Goal: Transaction & Acquisition: Purchase product/service

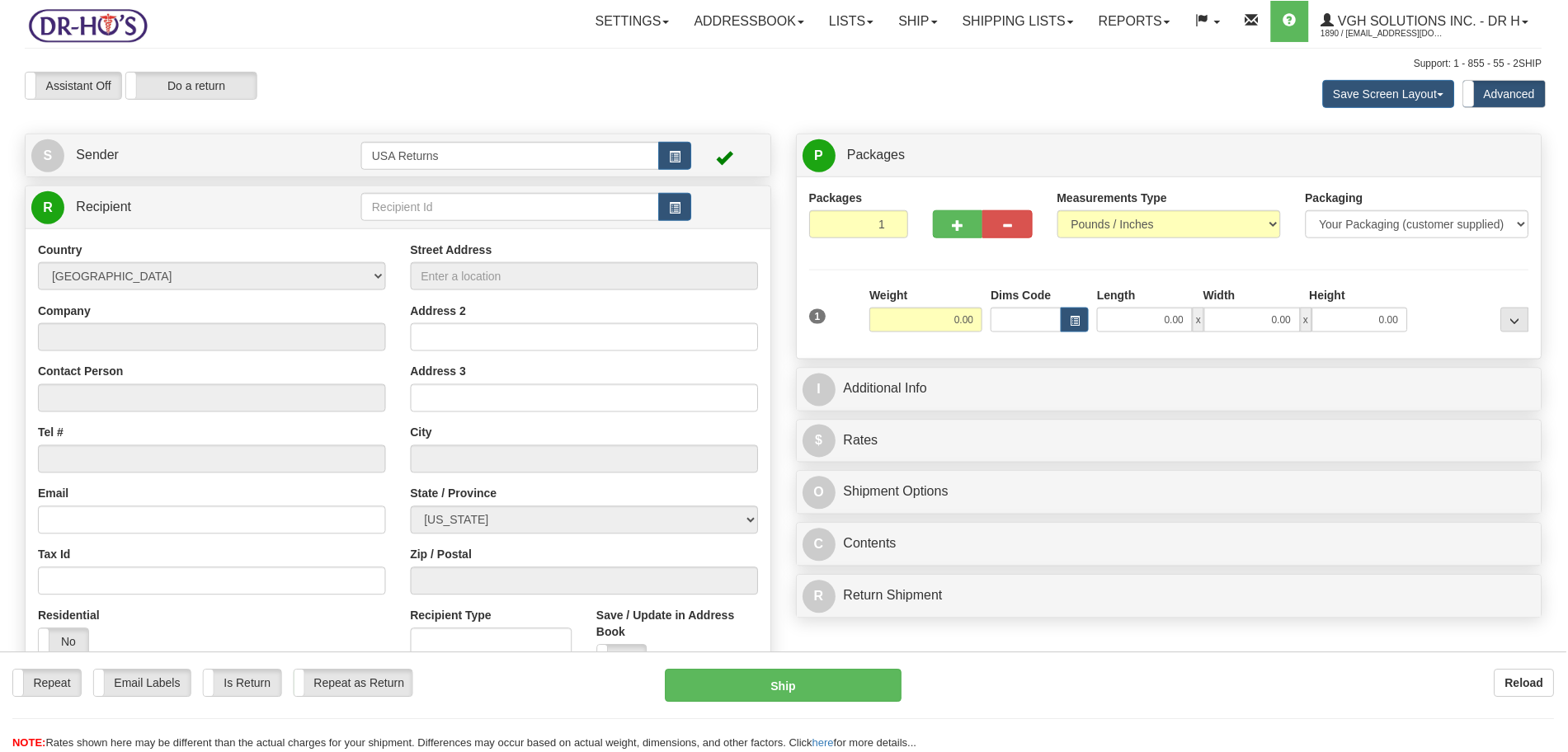
click at [675, 152] on span "button" at bounding box center [675, 157] width 12 height 11
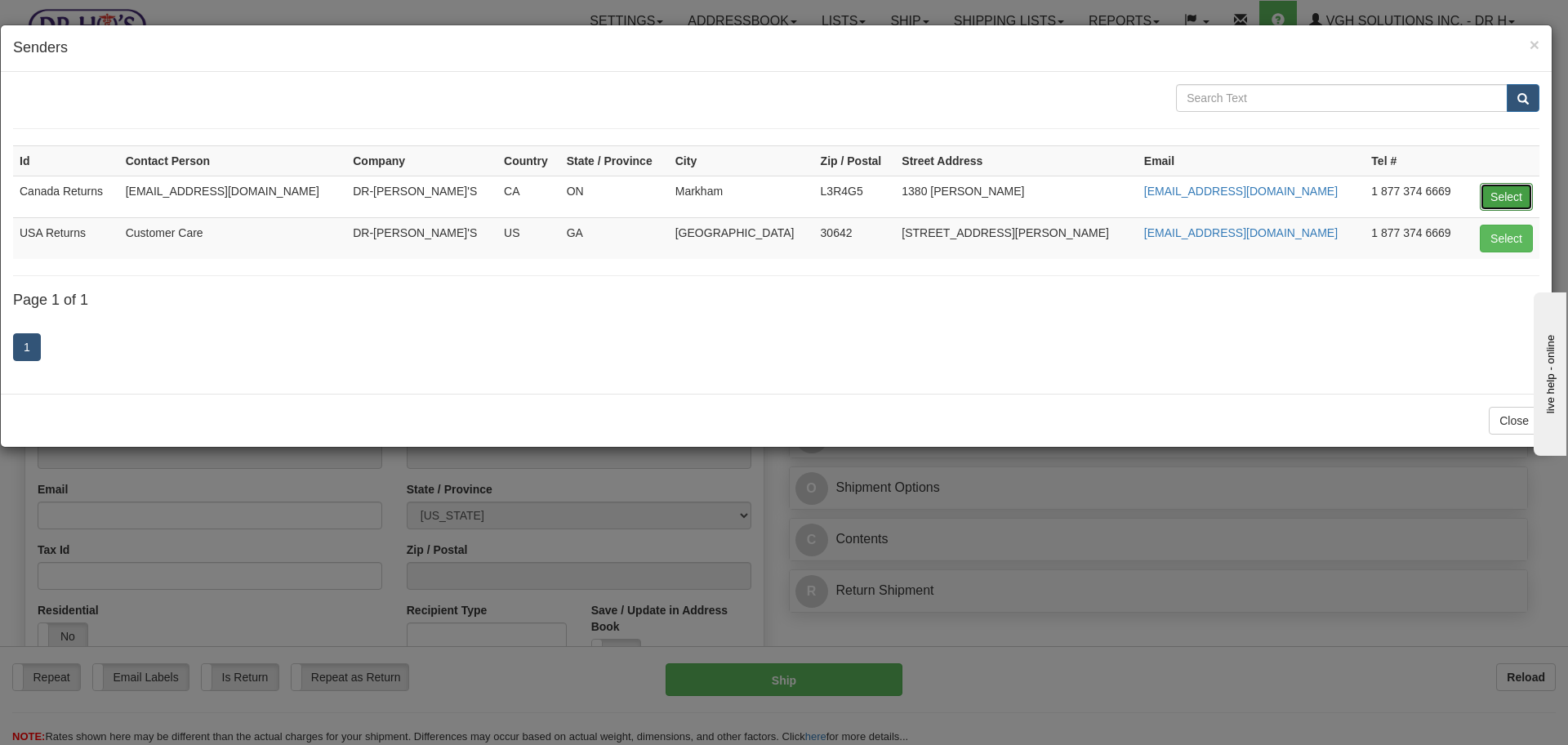
click at [1503, 194] on button "Select" at bounding box center [1506, 197] width 53 height 28
type input "Canada Returns"
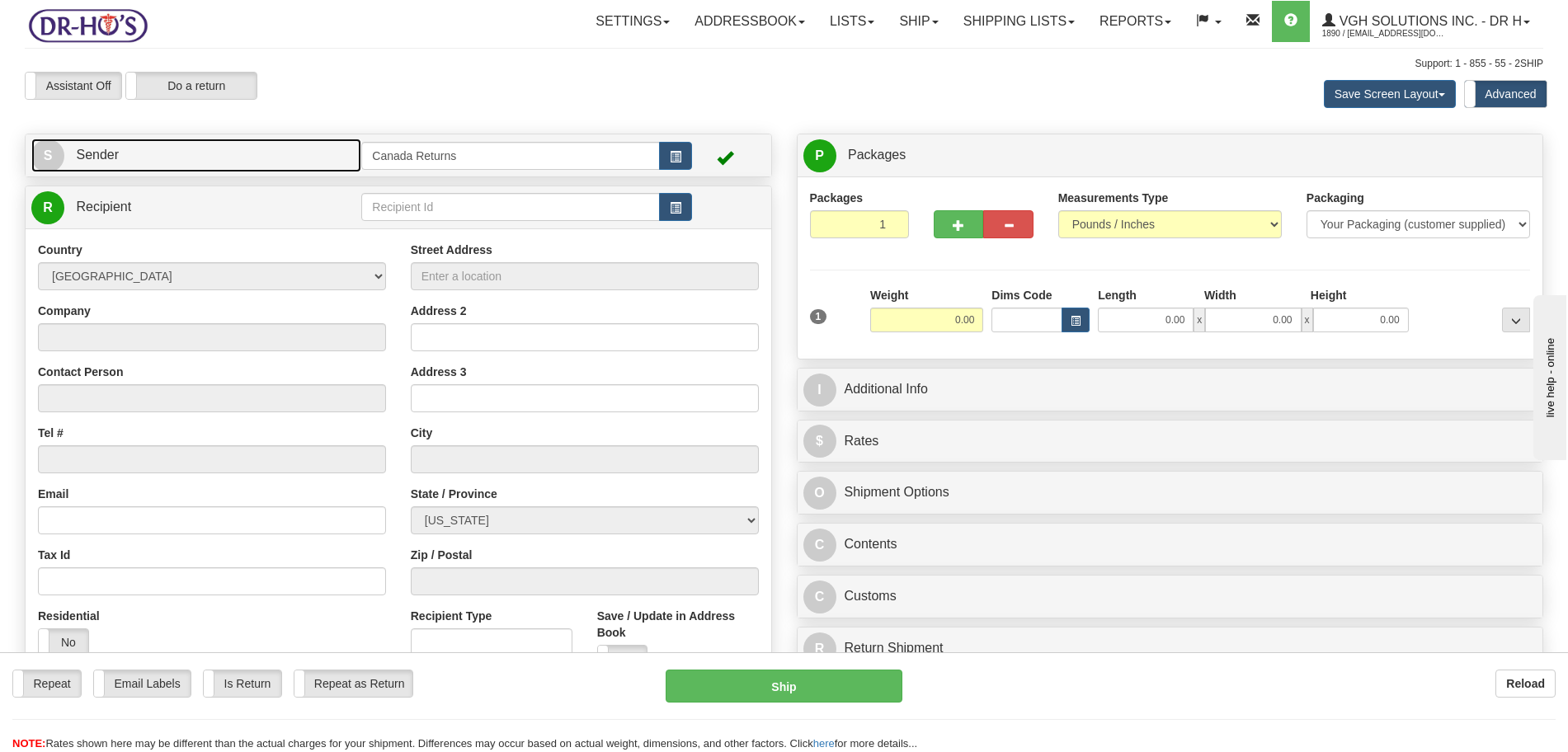
drag, startPoint x: 179, startPoint y: 151, endPoint x: 240, endPoint y: 169, distance: 63.6
click at [180, 151] on link "S Sender" at bounding box center [196, 156] width 330 height 34
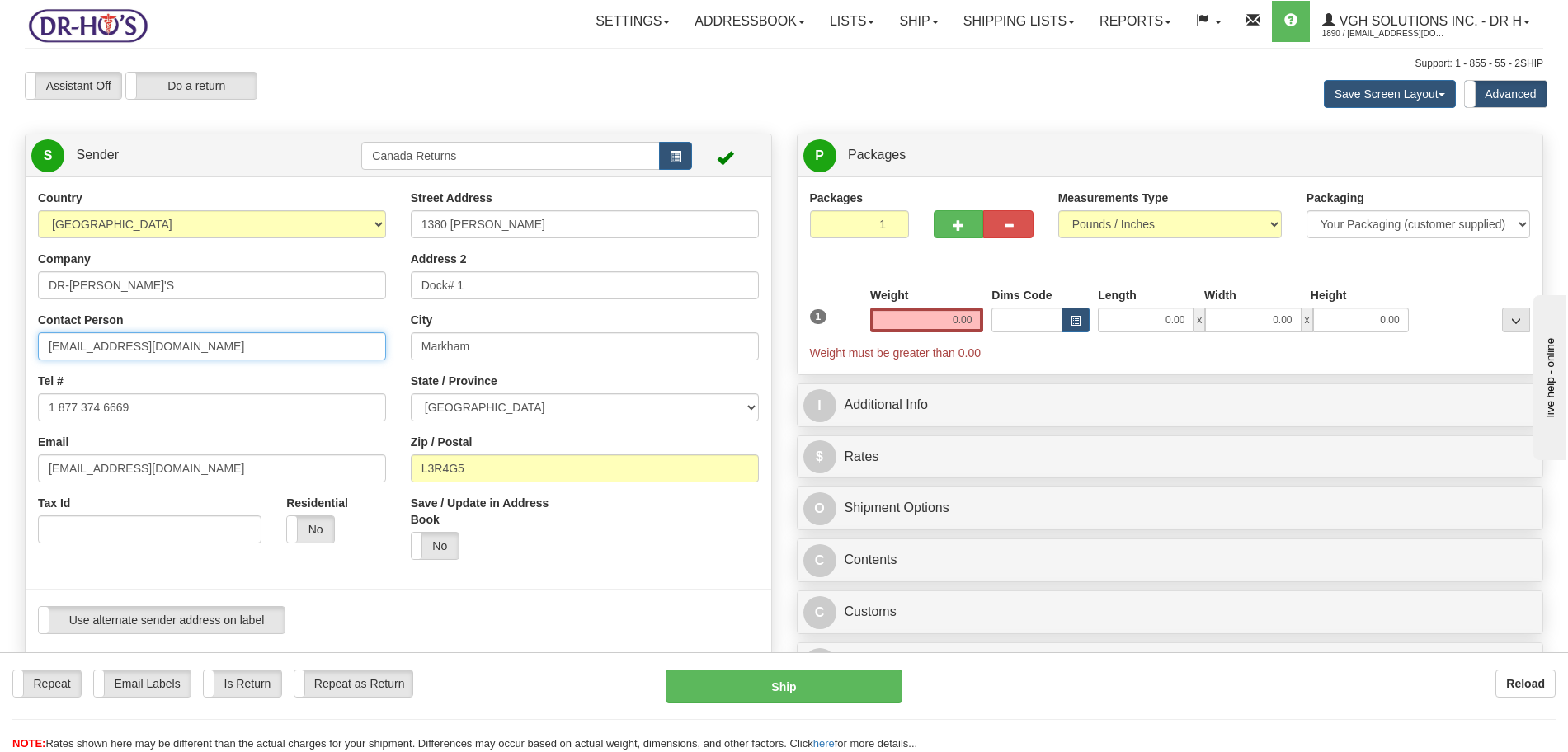
drag, startPoint x: 179, startPoint y: 348, endPoint x: 0, endPoint y: 336, distance: 179.4
click at [0, 336] on div "Toggle navigation Settings Shipping Preferences Fields Preferences New" at bounding box center [784, 688] width 1568 height 1376
drag, startPoint x: 60, startPoint y: 405, endPoint x: 9, endPoint y: 408, distance: 51.1
click at [10, 408] on div "Toggle navigation Settings Shipping Preferences Fields Preferences New" at bounding box center [784, 688] width 1568 height 1376
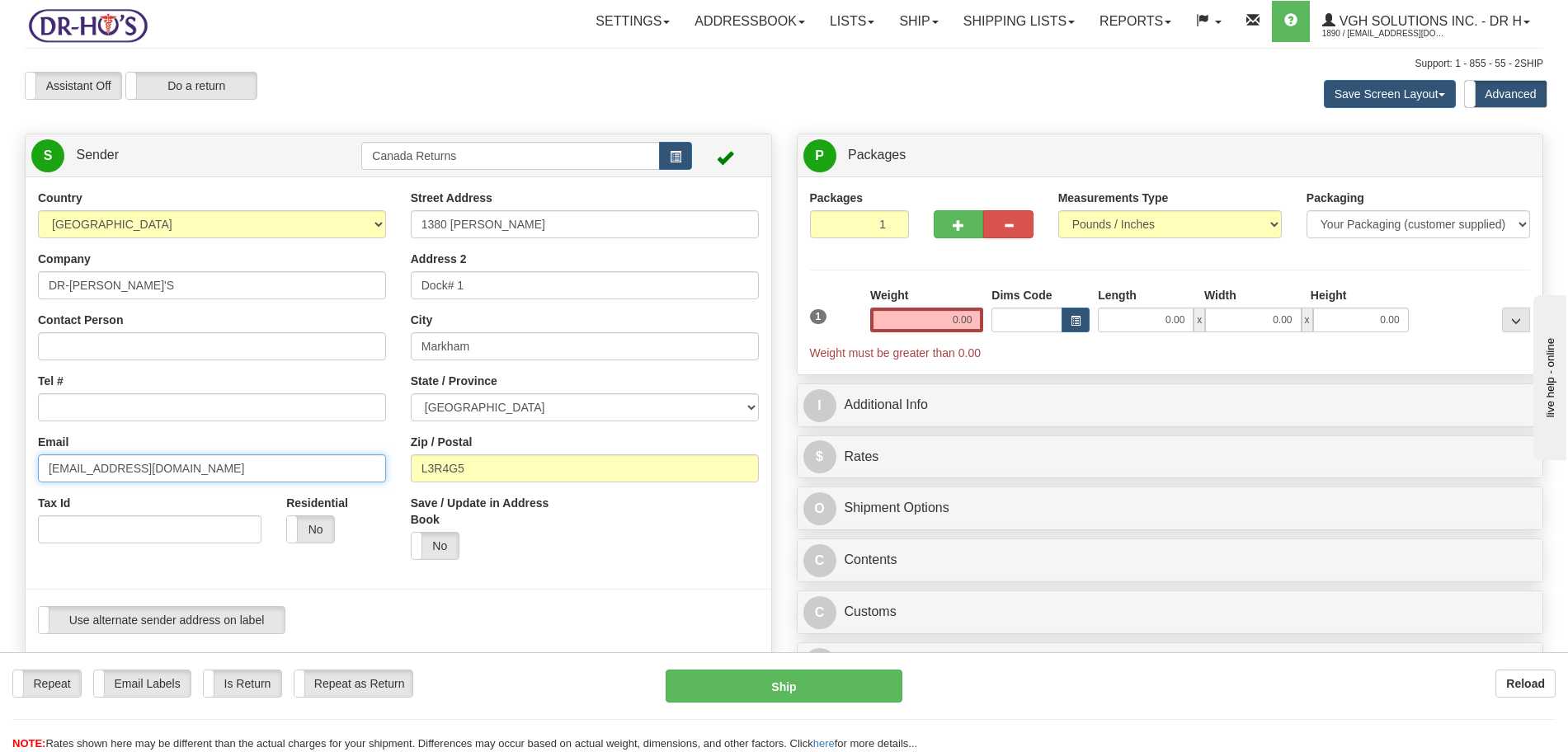
type input "drho@drhon"
drag, startPoint x: 107, startPoint y: 470, endPoint x: 11, endPoint y: 459, distance: 96.6
click at [26, 462] on div "Country [GEOGRAPHIC_DATA] [GEOGRAPHIC_DATA] [GEOGRAPHIC_DATA] [GEOGRAPHIC_DATA]…" at bounding box center [398, 418] width 745 height 456
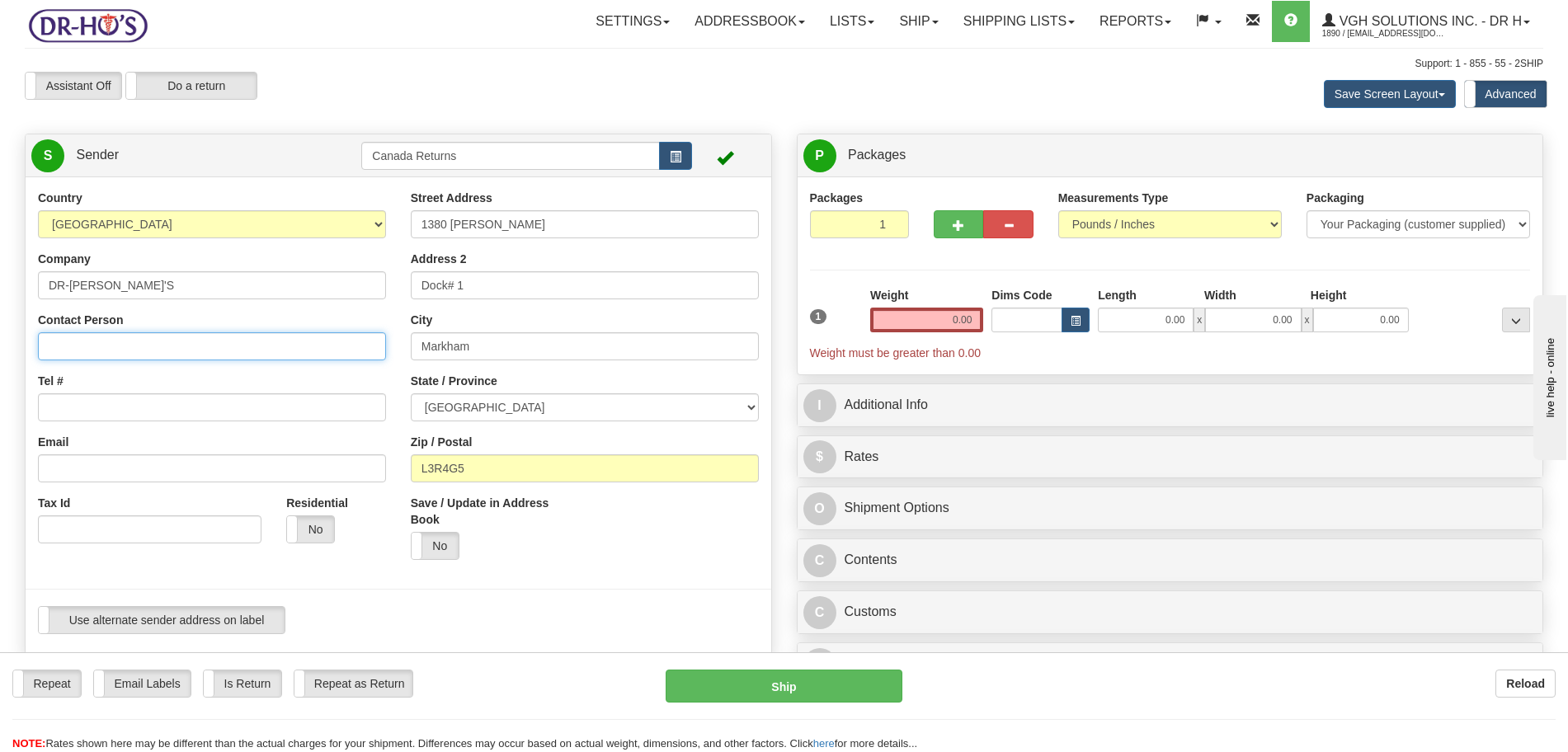
click at [81, 349] on input "Contact Person" at bounding box center [212, 346] width 348 height 28
paste input "[PERSON_NAME]"
type input "[PERSON_NAME]"
click at [115, 410] on input "Tel #" at bounding box center [212, 407] width 348 height 28
paste input "[PERSON_NAME]"
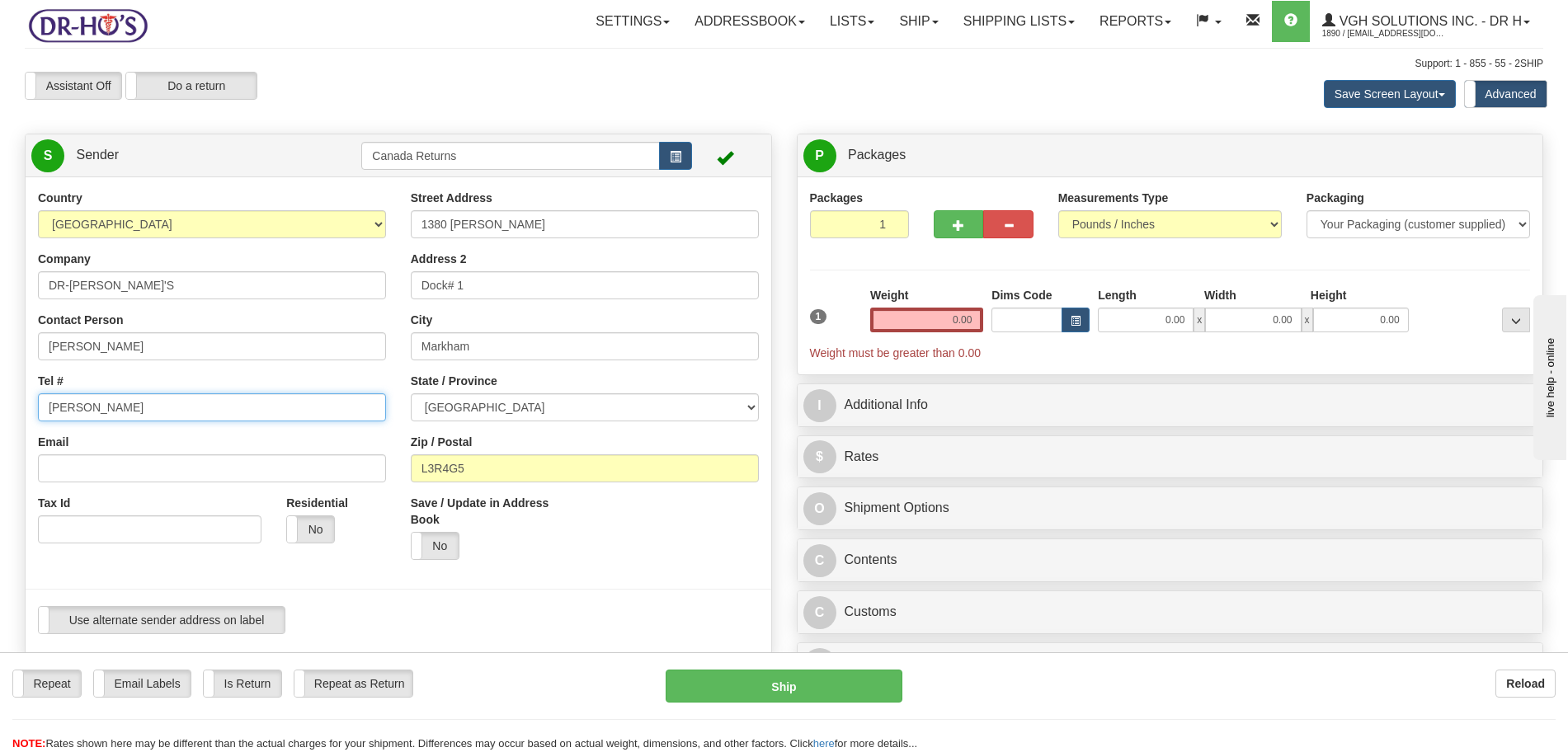
type input "[PERSON_NAME]"
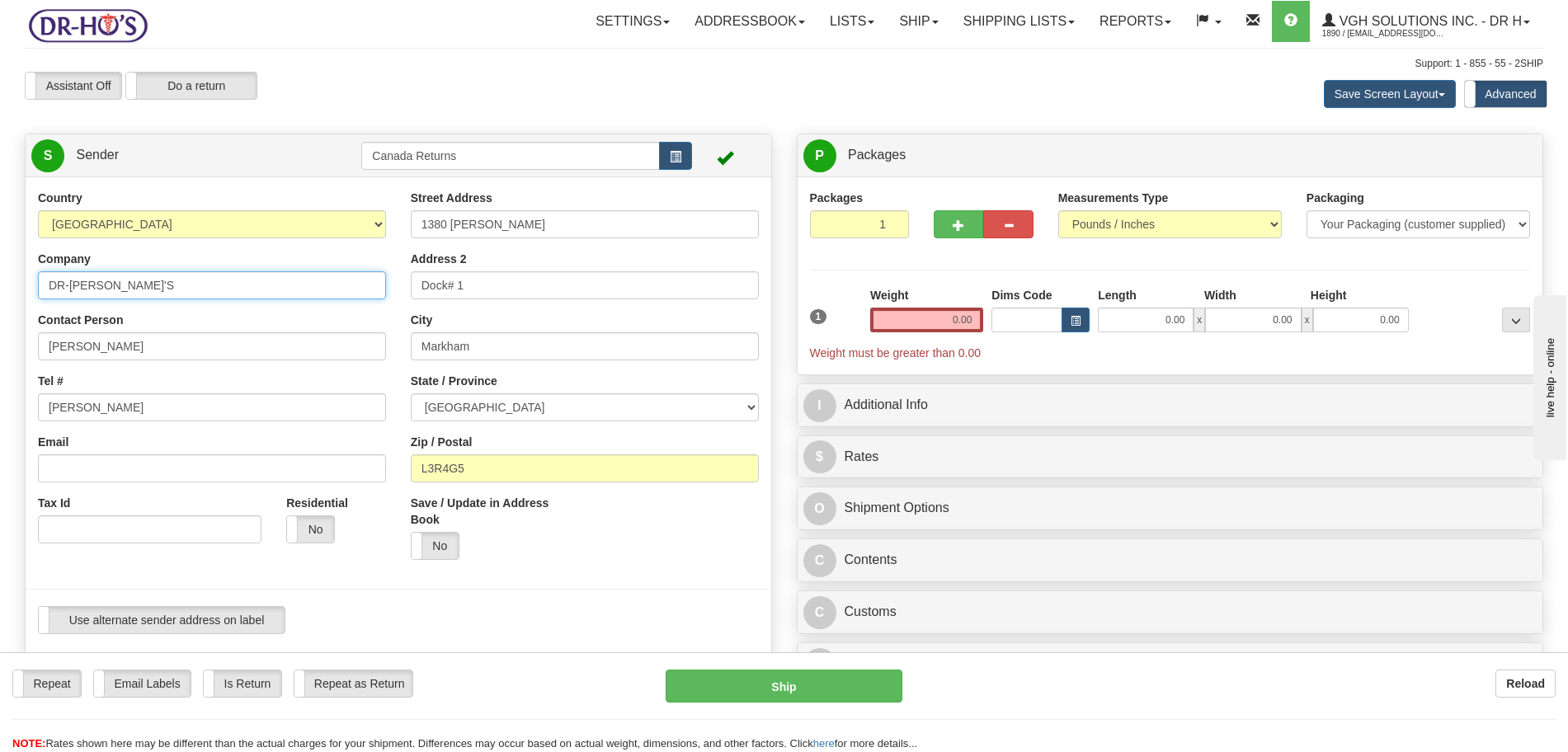
click at [133, 290] on input "DR-[PERSON_NAME]'S" at bounding box center [212, 285] width 348 height 28
paste input "[PERSON_NAME]"
type input "DR-HO'SSHARON WAYNE"
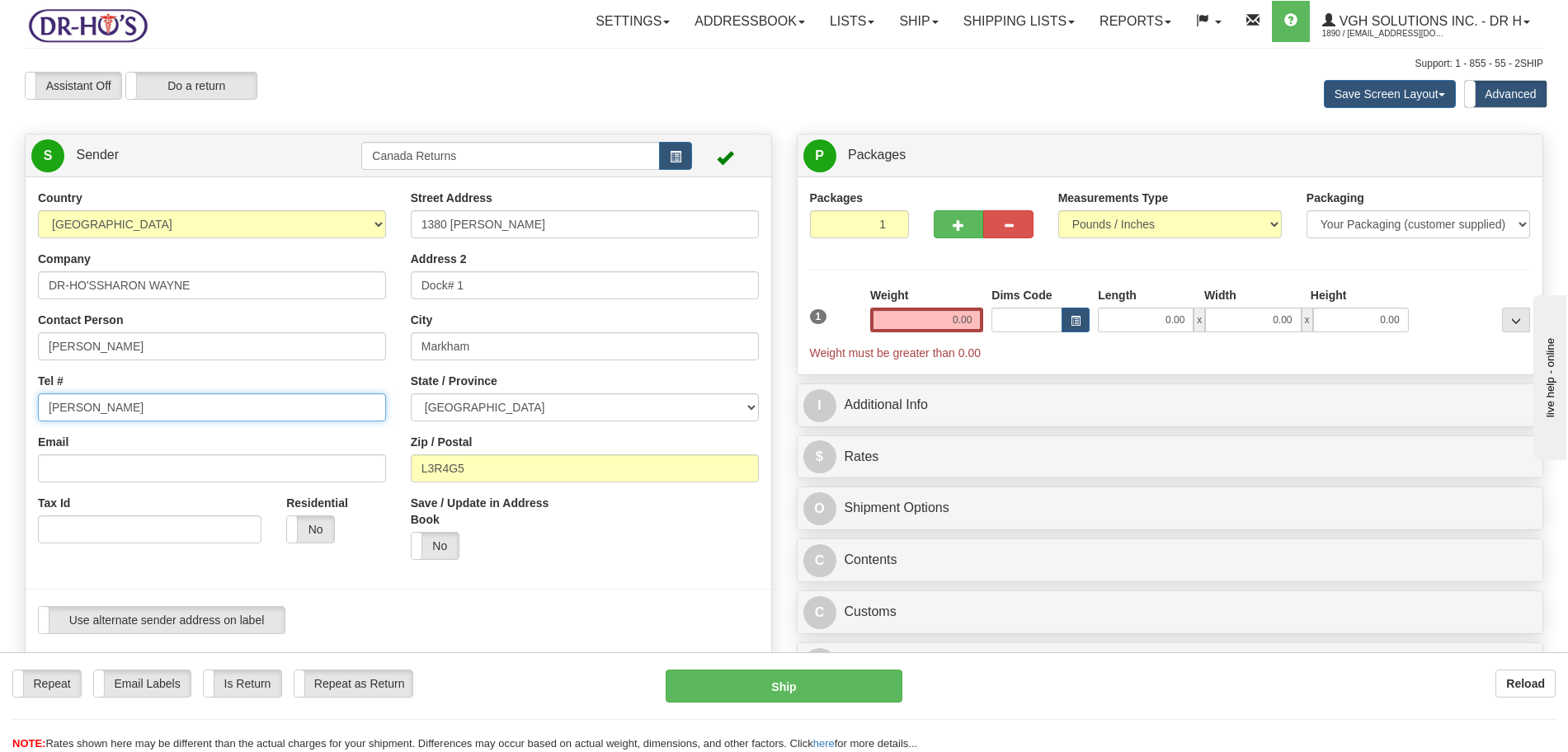
drag, startPoint x: 149, startPoint y: 403, endPoint x: 30, endPoint y: 399, distance: 119.1
click at [30, 399] on div "Country [GEOGRAPHIC_DATA] [GEOGRAPHIC_DATA] [GEOGRAPHIC_DATA] [GEOGRAPHIC_DATA]…" at bounding box center [212, 373] width 373 height 366
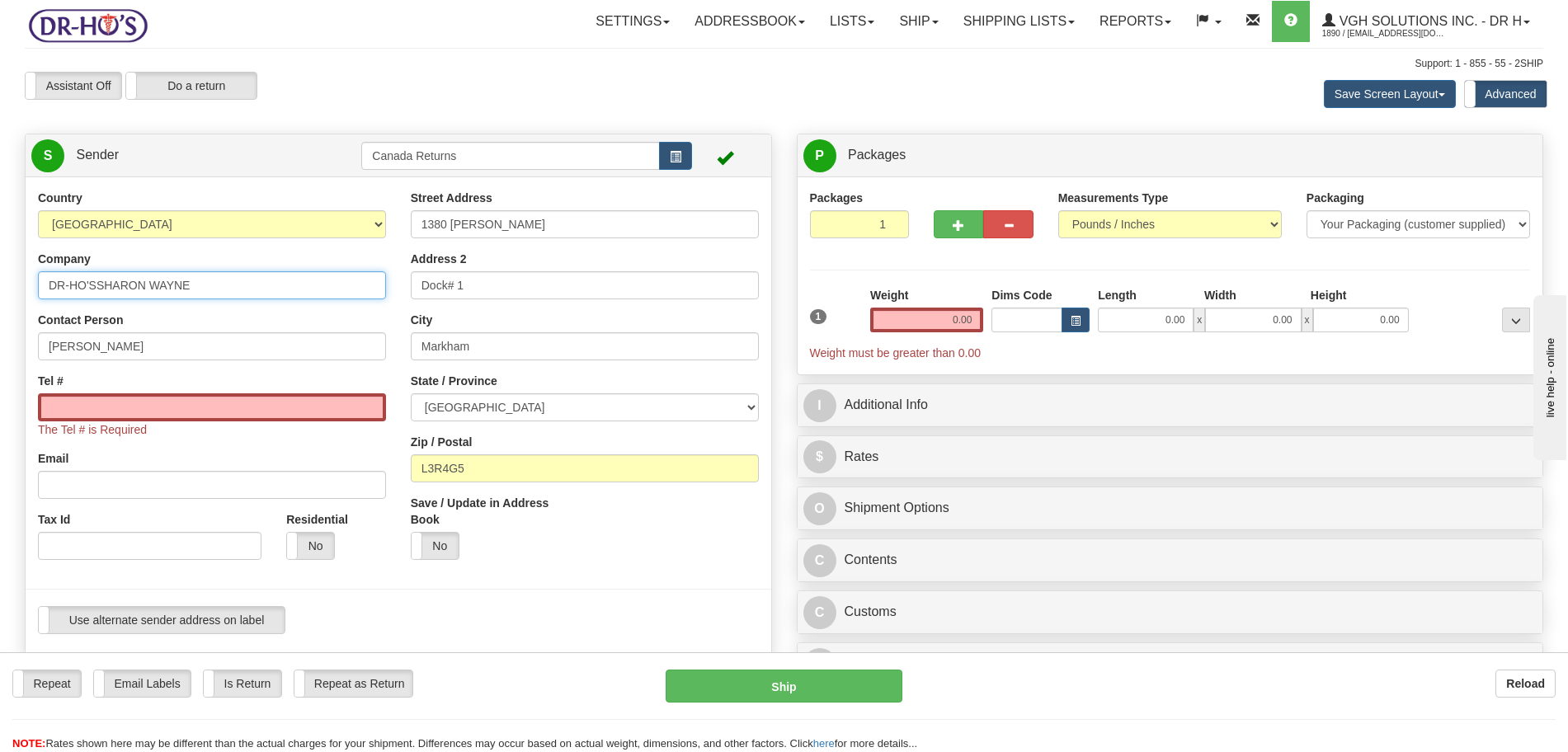
drag, startPoint x: 95, startPoint y: 286, endPoint x: 20, endPoint y: 284, distance: 75.0
click at [26, 284] on div "Country [GEOGRAPHIC_DATA] [GEOGRAPHIC_DATA] [GEOGRAPHIC_DATA] [GEOGRAPHIC_DATA]…" at bounding box center [398, 418] width 745 height 456
paste input "4038450239"
type input "[PERSON_NAME]"
click at [70, 410] on input "Tel #" at bounding box center [212, 407] width 348 height 28
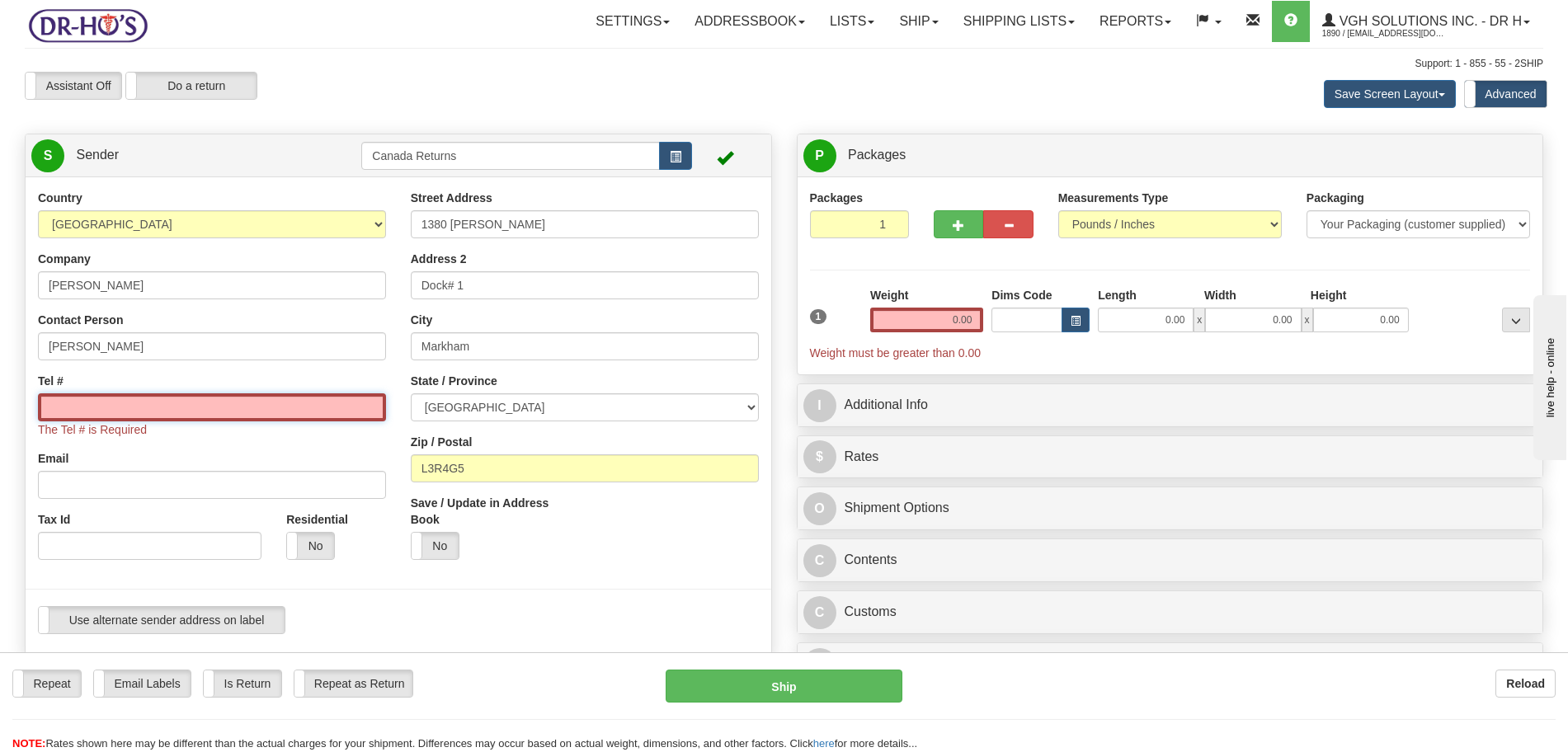
paste input "4038450239"
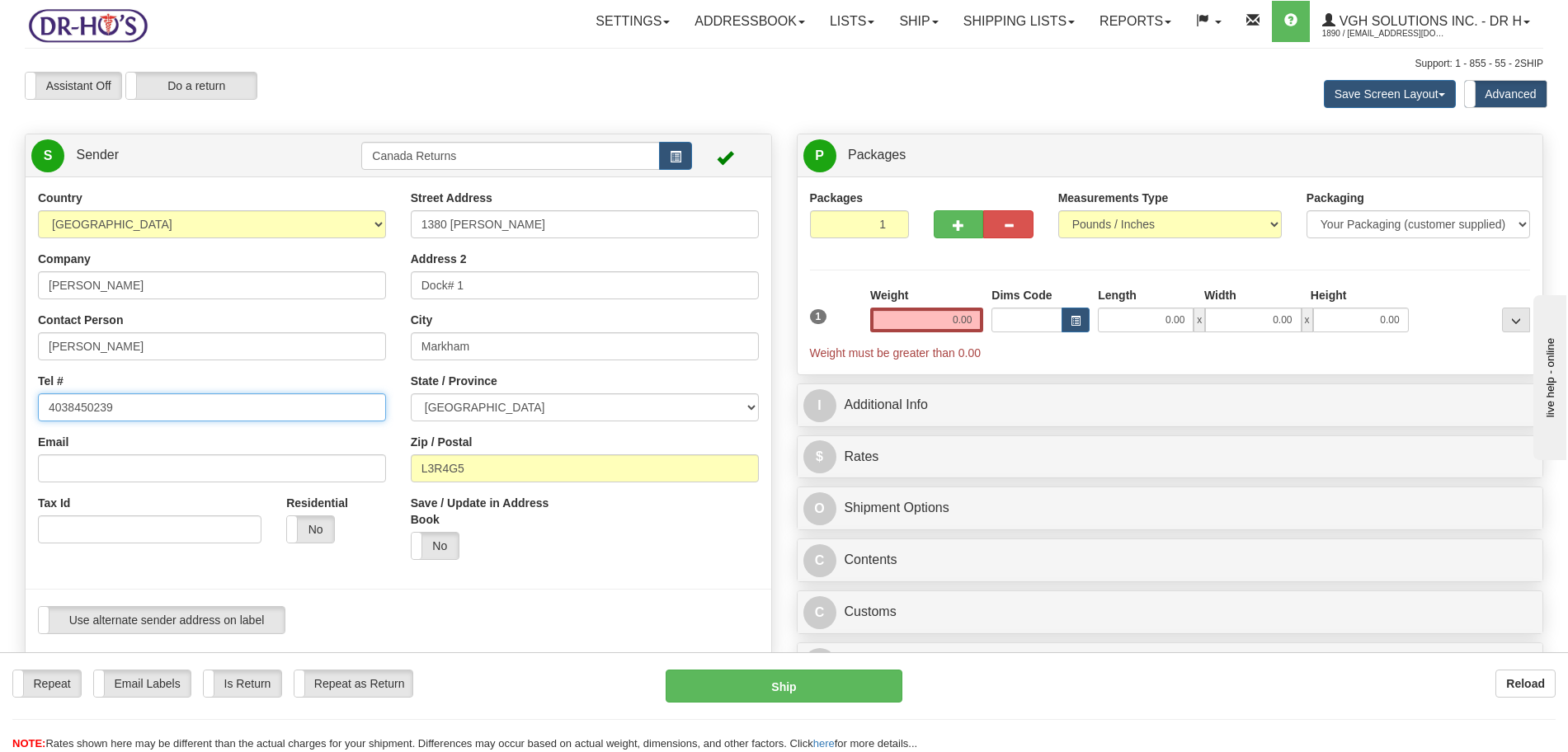
type input "4038450239"
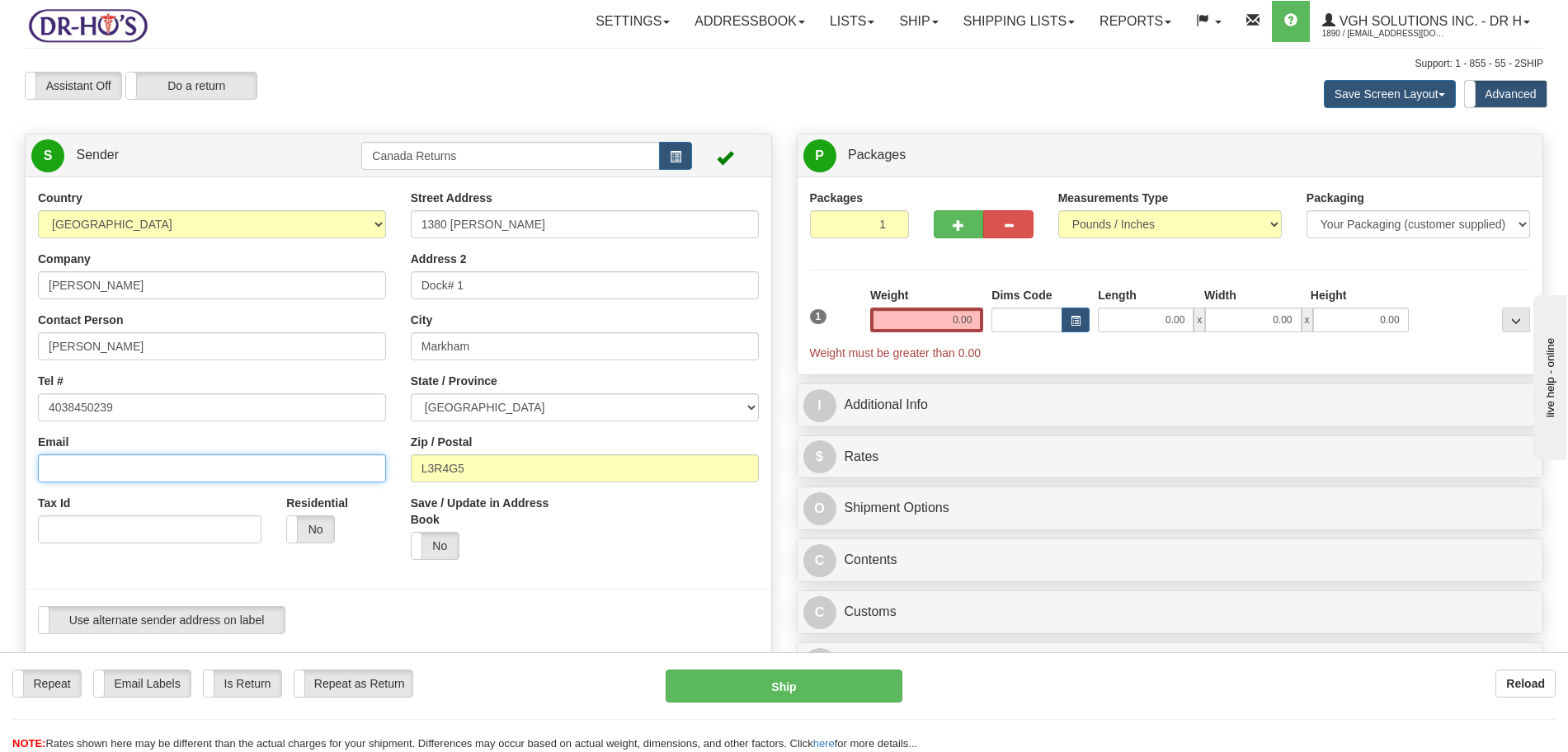
click at [89, 468] on input "Email" at bounding box center [212, 468] width 348 height 28
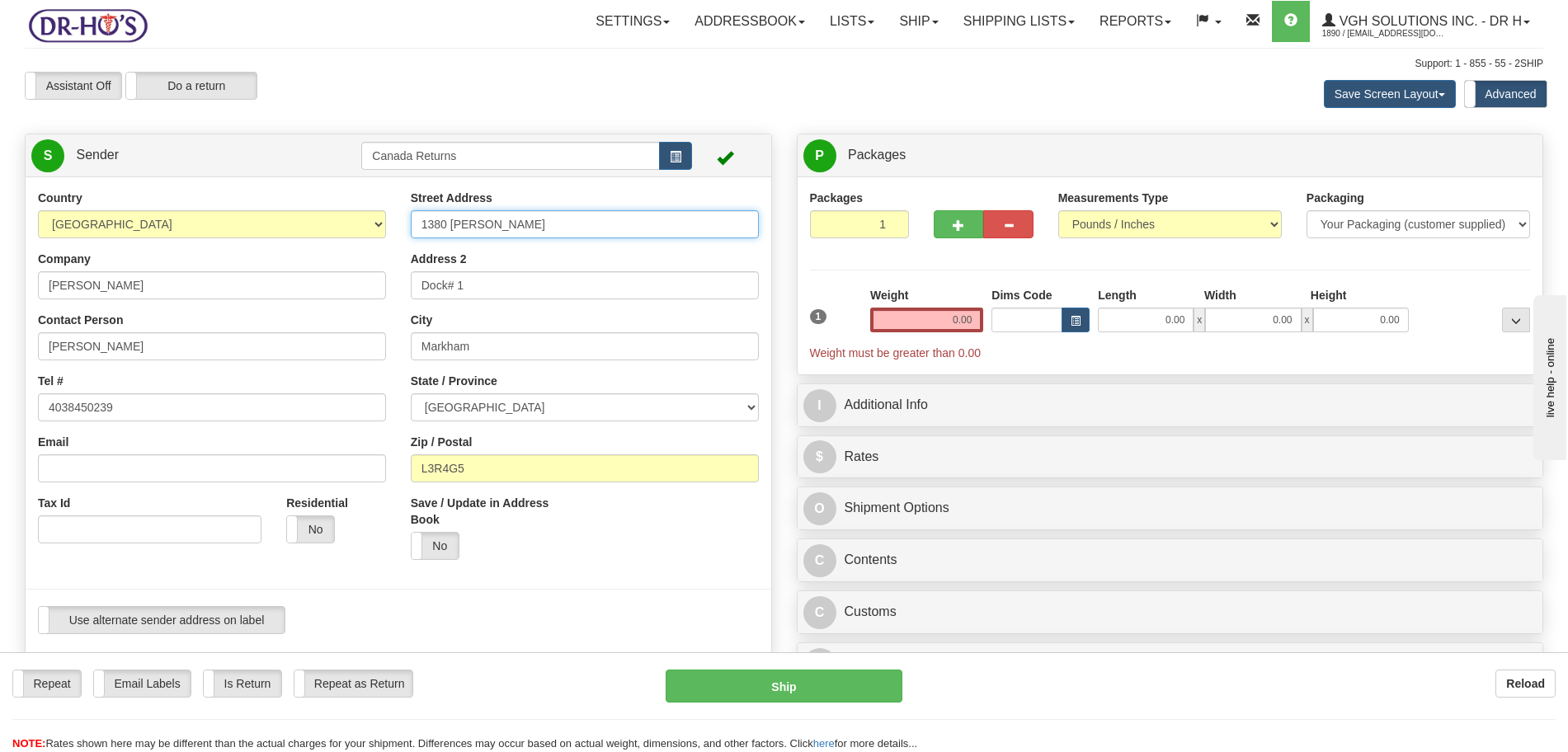
drag, startPoint x: 546, startPoint y: 225, endPoint x: 359, endPoint y: 231, distance: 187.1
click at [359, 231] on div "Country [GEOGRAPHIC_DATA] [GEOGRAPHIC_DATA] [GEOGRAPHIC_DATA] [GEOGRAPHIC_DATA]…" at bounding box center [398, 418] width 745 height 456
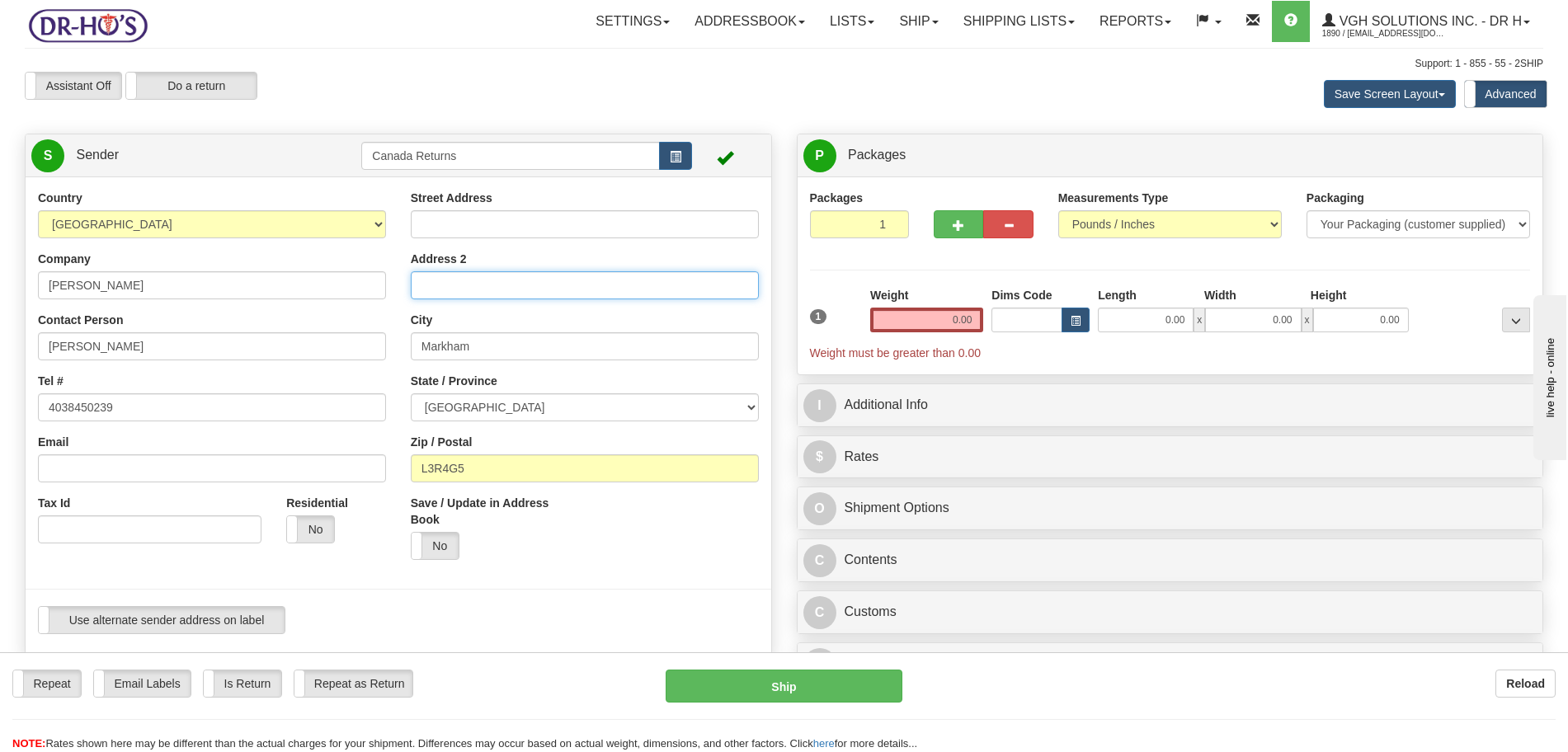
drag, startPoint x: 411, startPoint y: 292, endPoint x: 397, endPoint y: 293, distance: 14.0
click at [397, 292] on div "Country [GEOGRAPHIC_DATA] [GEOGRAPHIC_DATA] [GEOGRAPHIC_DATA] [GEOGRAPHIC_DATA]…" at bounding box center [398, 418] width 745 height 456
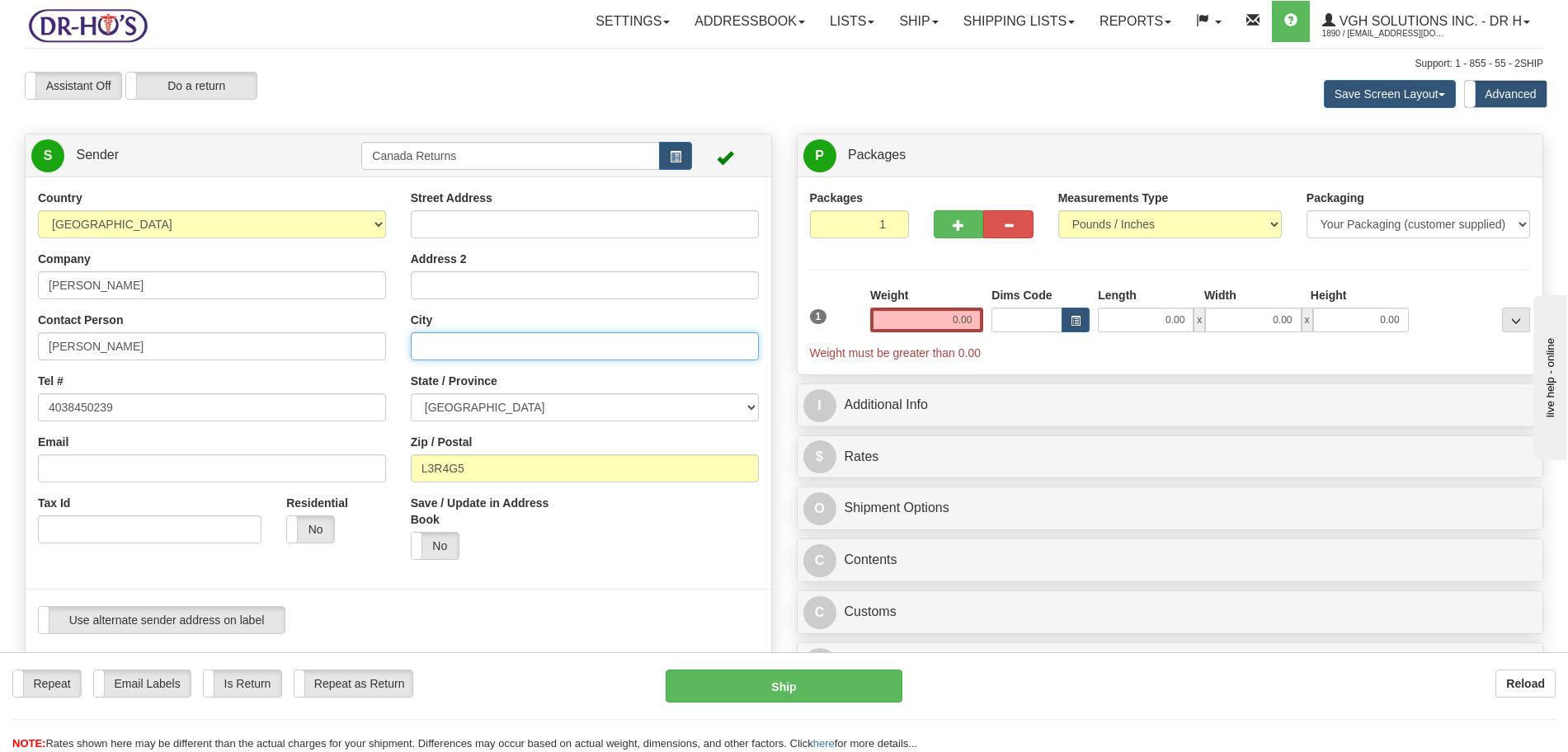
drag, startPoint x: 409, startPoint y: 351, endPoint x: 385, endPoint y: 366, distance: 28.3
click at [388, 354] on div "Country [GEOGRAPHIC_DATA] [GEOGRAPHIC_DATA] [GEOGRAPHIC_DATA] [GEOGRAPHIC_DATA]…" at bounding box center [398, 418] width 745 height 456
type input "L"
drag, startPoint x: 415, startPoint y: 472, endPoint x: 382, endPoint y: 472, distance: 33.0
click at [384, 472] on div "Country [GEOGRAPHIC_DATA] [GEOGRAPHIC_DATA] [GEOGRAPHIC_DATA] [GEOGRAPHIC_DATA]…" at bounding box center [398, 418] width 745 height 456
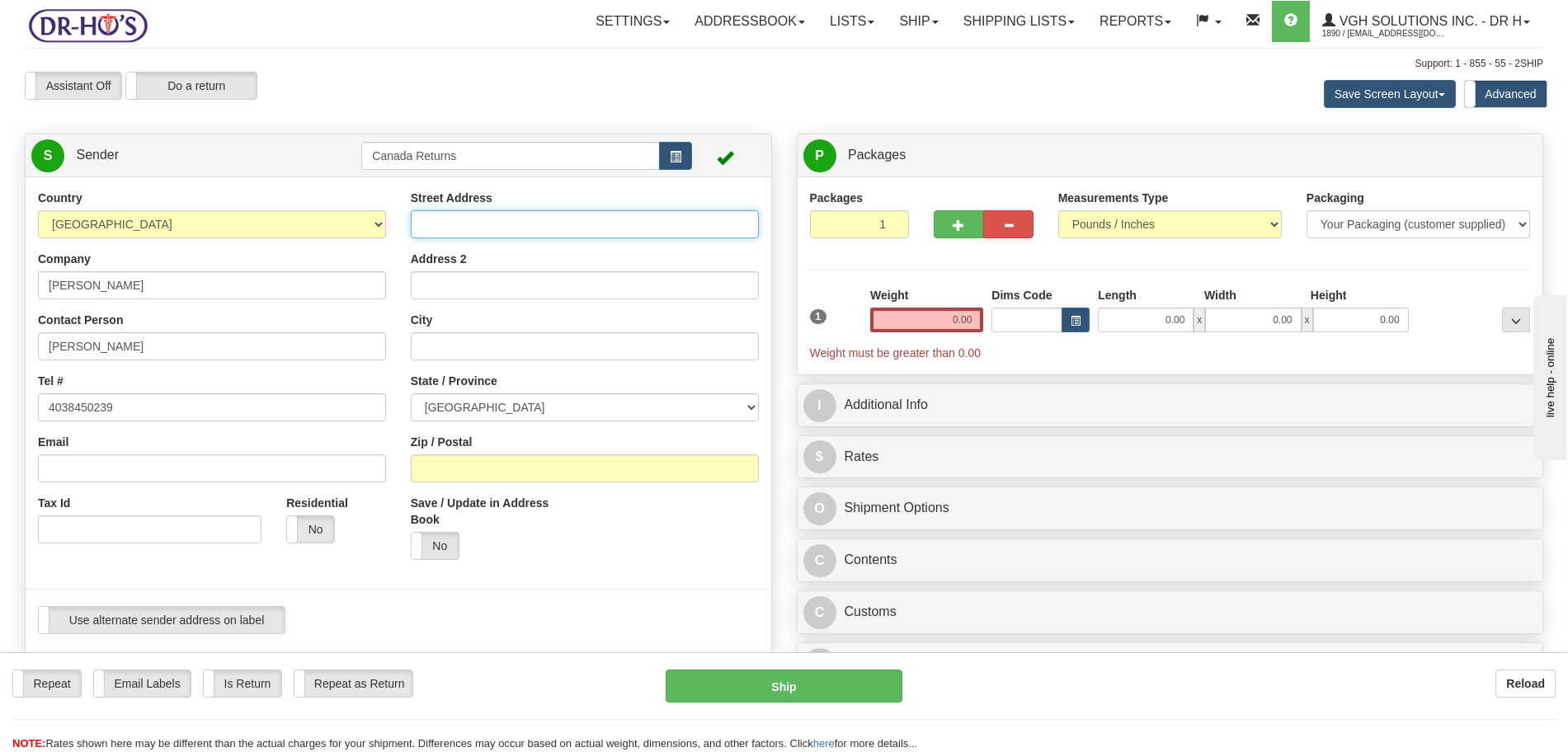
click at [481, 228] on input "Street Address" at bounding box center [584, 224] width 348 height 28
paste input "[STREET_ADDRESS]"
type input "[STREET_ADDRESS]"
drag, startPoint x: 492, startPoint y: 347, endPoint x: 577, endPoint y: 293, distance: 100.7
click at [493, 347] on input "City" at bounding box center [584, 346] width 348 height 28
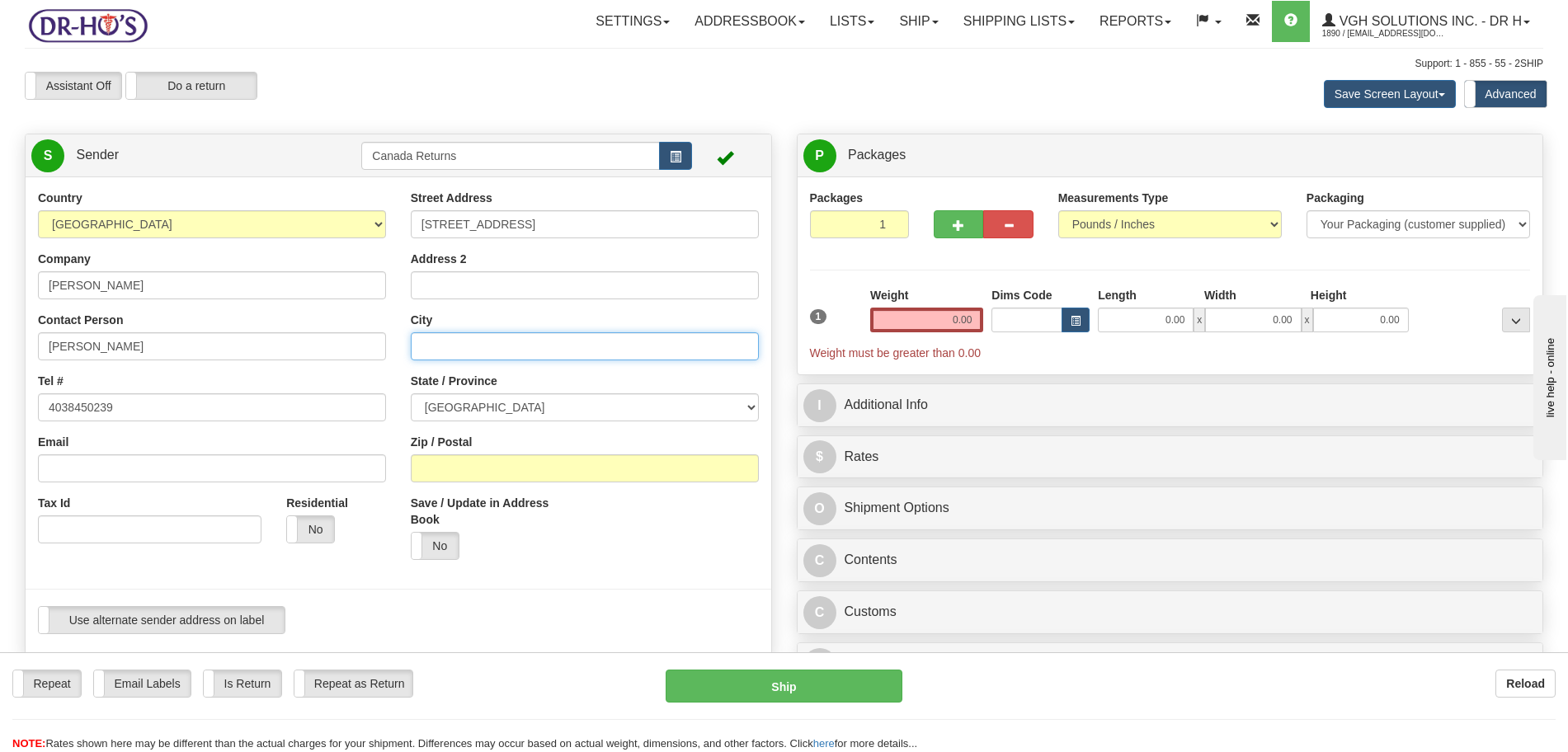
paste input "[GEOGRAPHIC_DATA]"
type input "[GEOGRAPHIC_DATA]"
click at [498, 405] on select "[GEOGRAPHIC_DATA] [GEOGRAPHIC_DATA] [GEOGRAPHIC_DATA] [GEOGRAPHIC_DATA] [GEOGRA…" at bounding box center [584, 407] width 348 height 28
select select "AB"
click at [411, 393] on select "[GEOGRAPHIC_DATA] [GEOGRAPHIC_DATA] [GEOGRAPHIC_DATA] [GEOGRAPHIC_DATA] [GEOGRA…" at bounding box center [584, 407] width 348 height 28
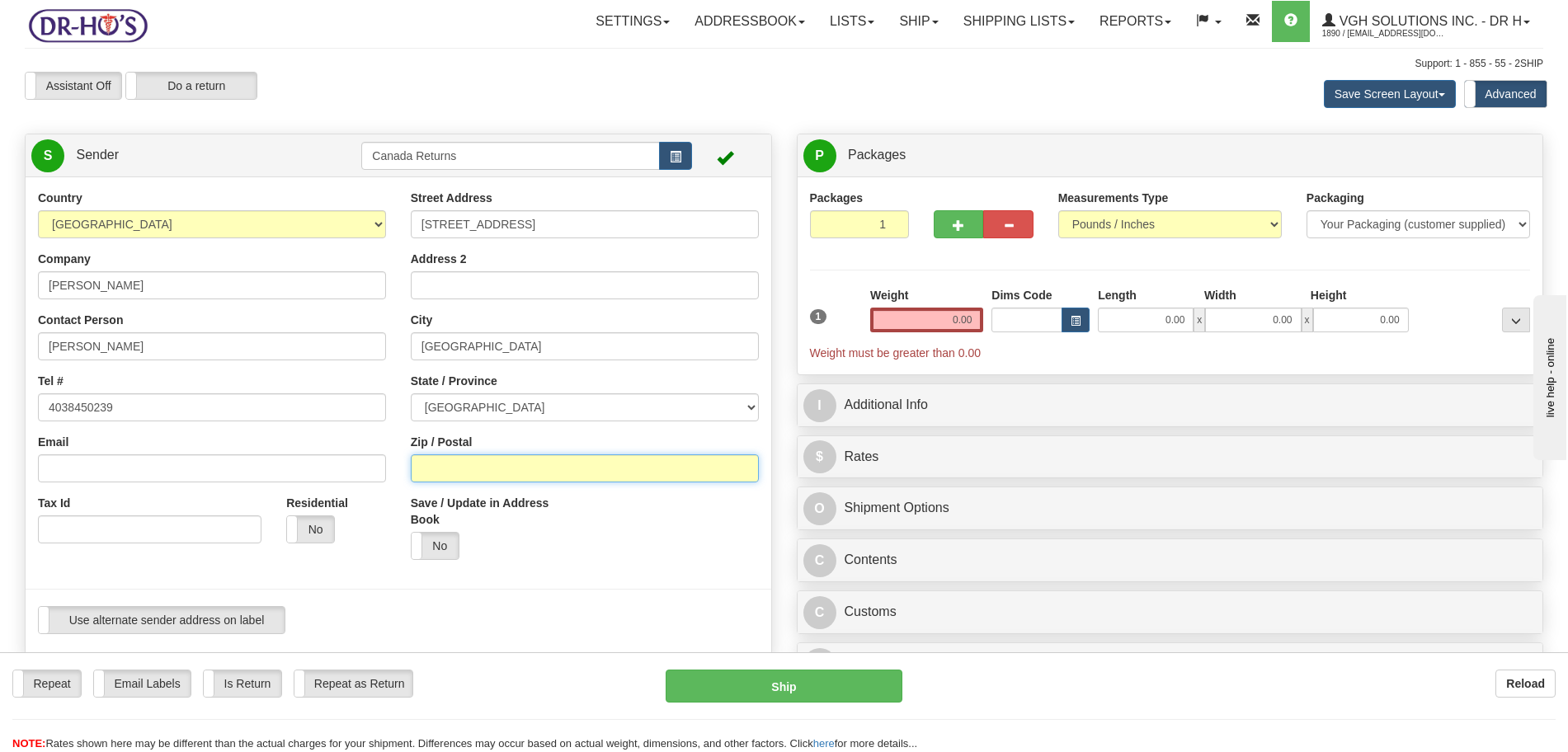
drag, startPoint x: 493, startPoint y: 471, endPoint x: 524, endPoint y: 427, distance: 53.8
click at [493, 471] on input "Zip / Postal" at bounding box center [584, 468] width 348 height 28
paste input "T6L 7B8"
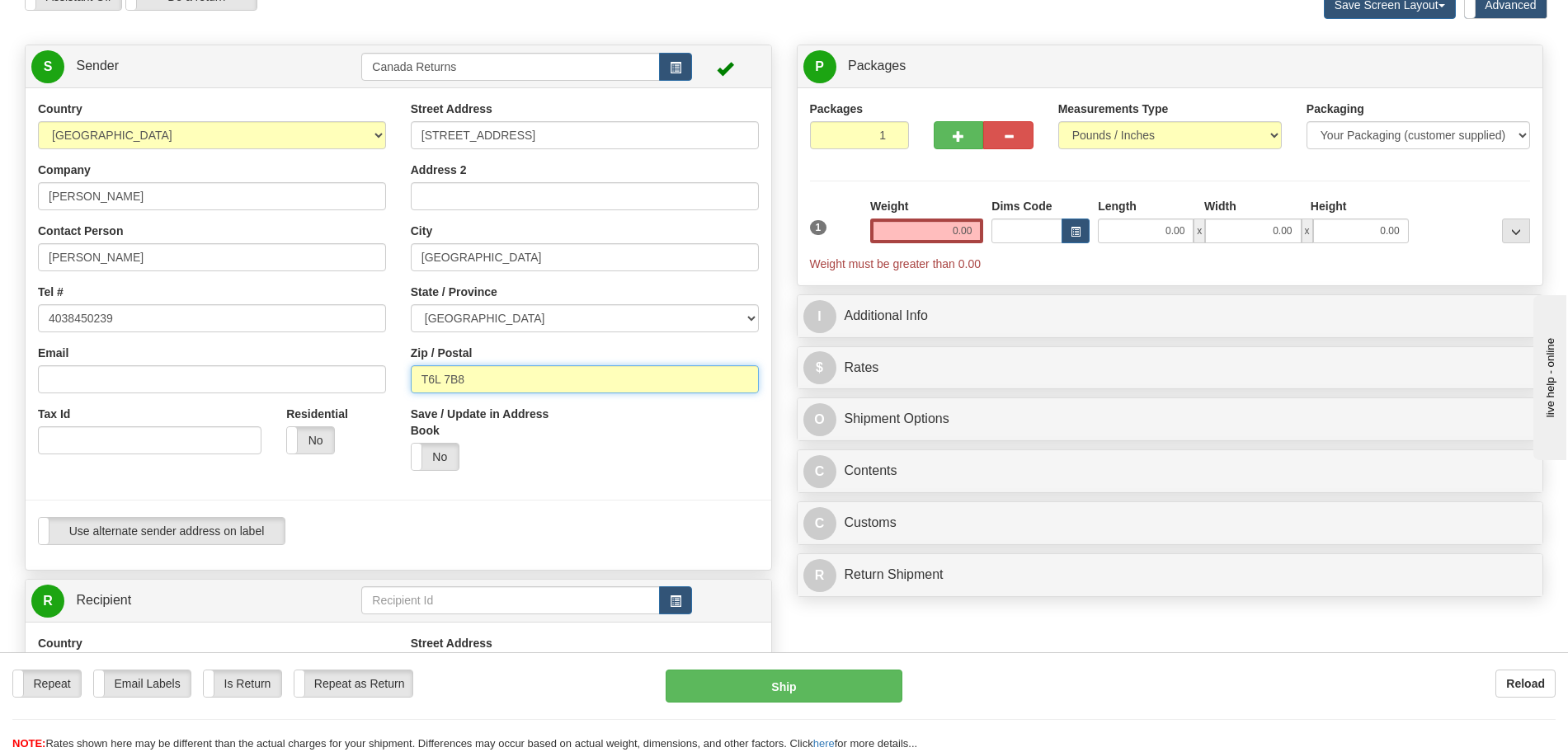
scroll to position [103, 0]
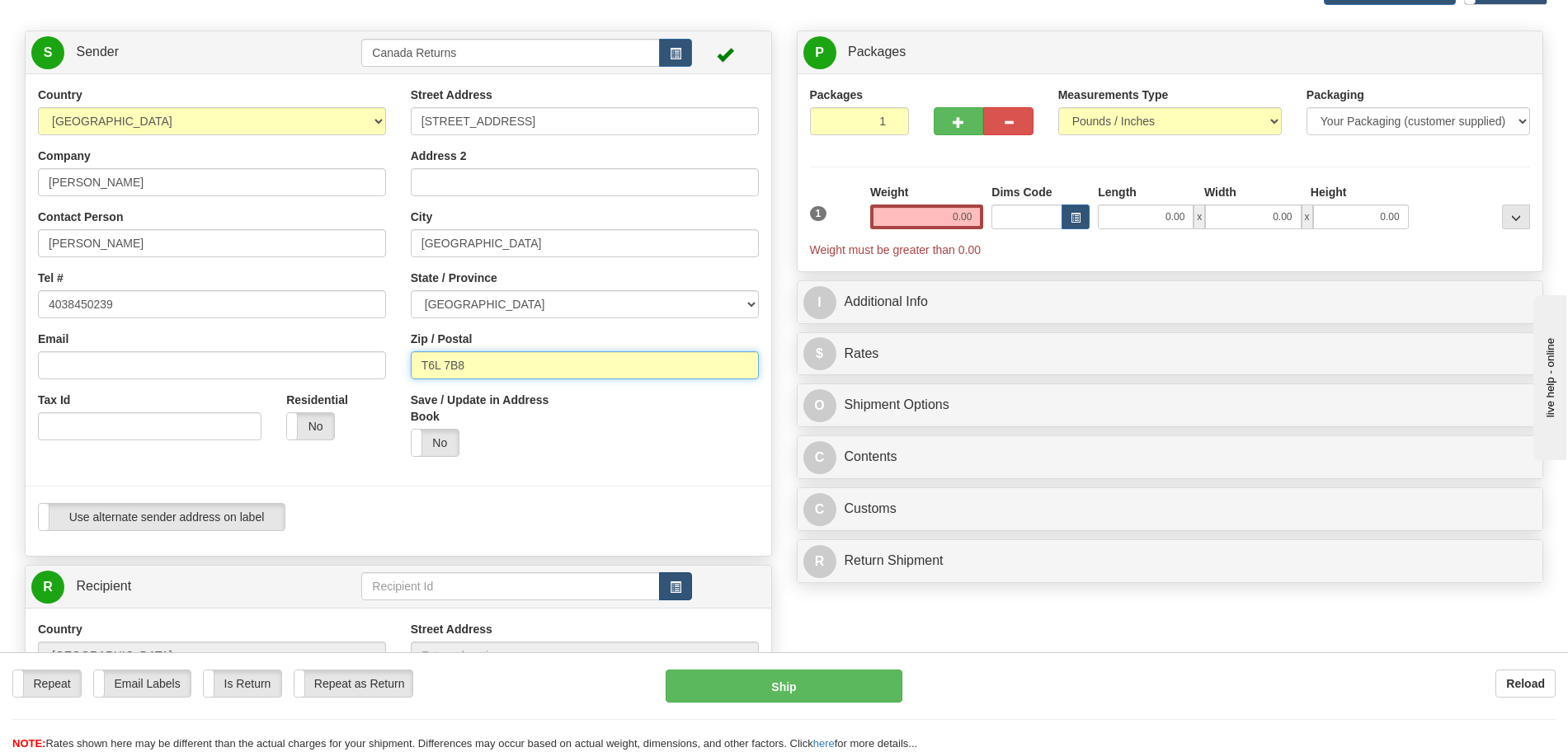
type input "T6L 7B8"
click at [679, 585] on span "button" at bounding box center [675, 588] width 12 height 11
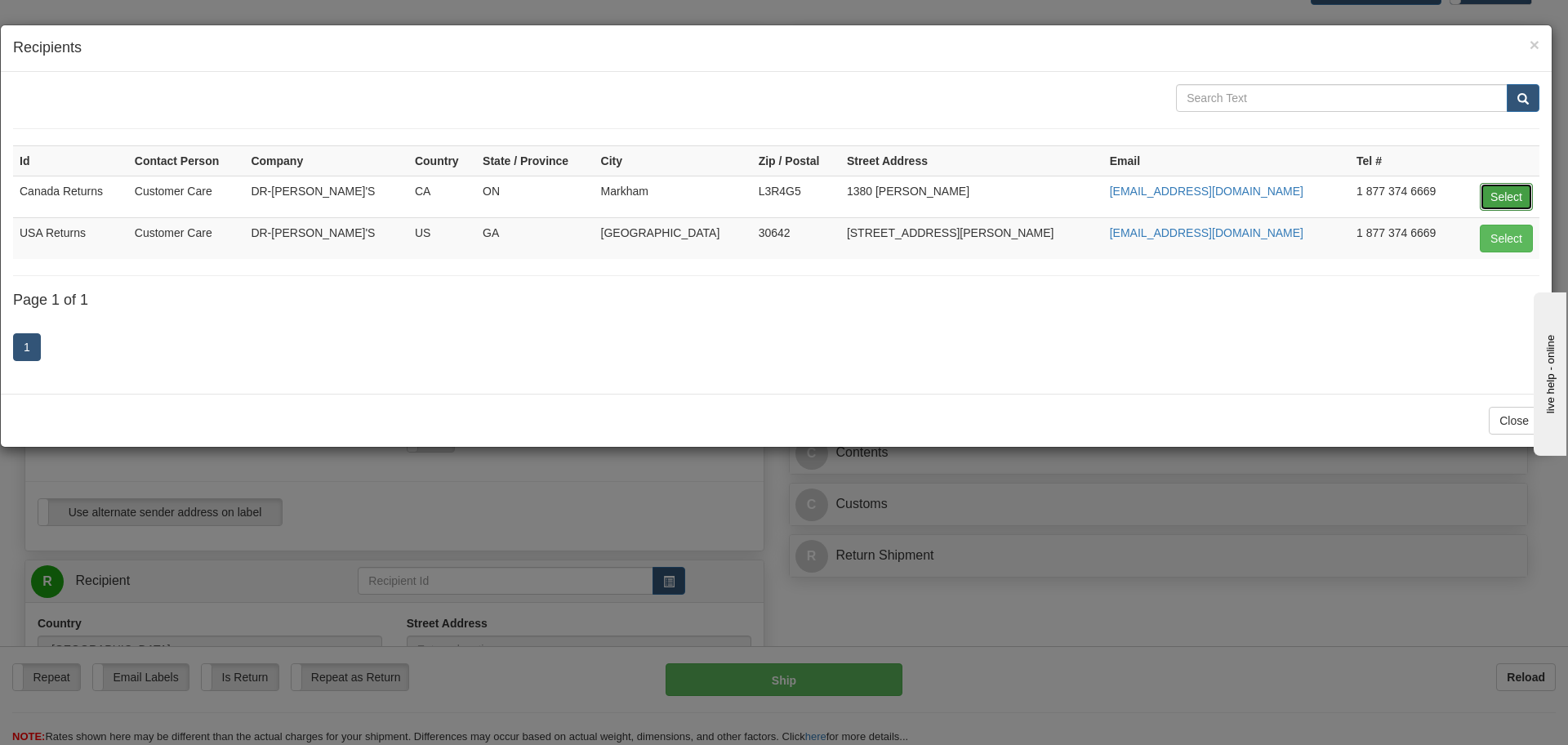
click at [1500, 196] on button "Select" at bounding box center [1506, 197] width 53 height 28
type input "Canada Returns"
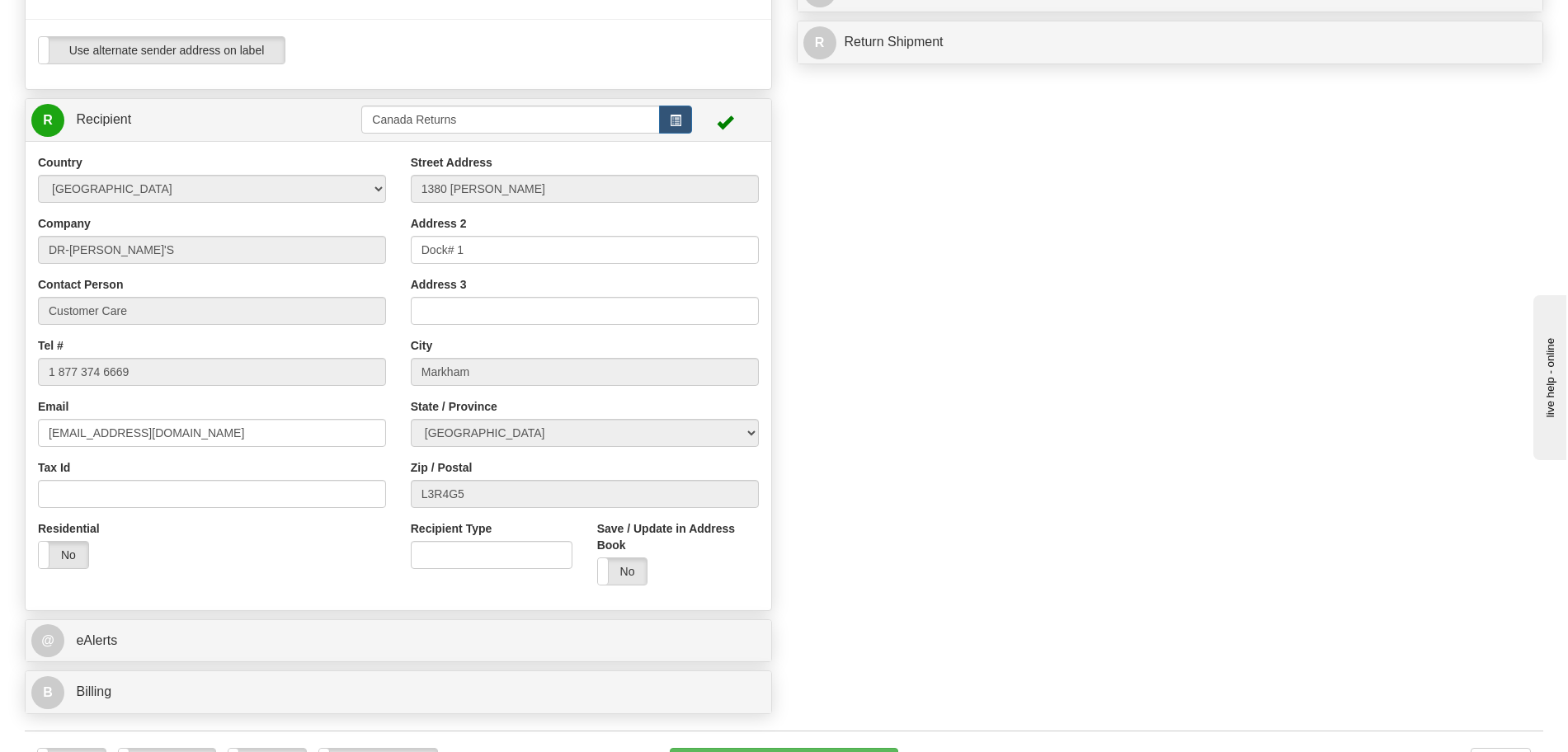
scroll to position [721, 0]
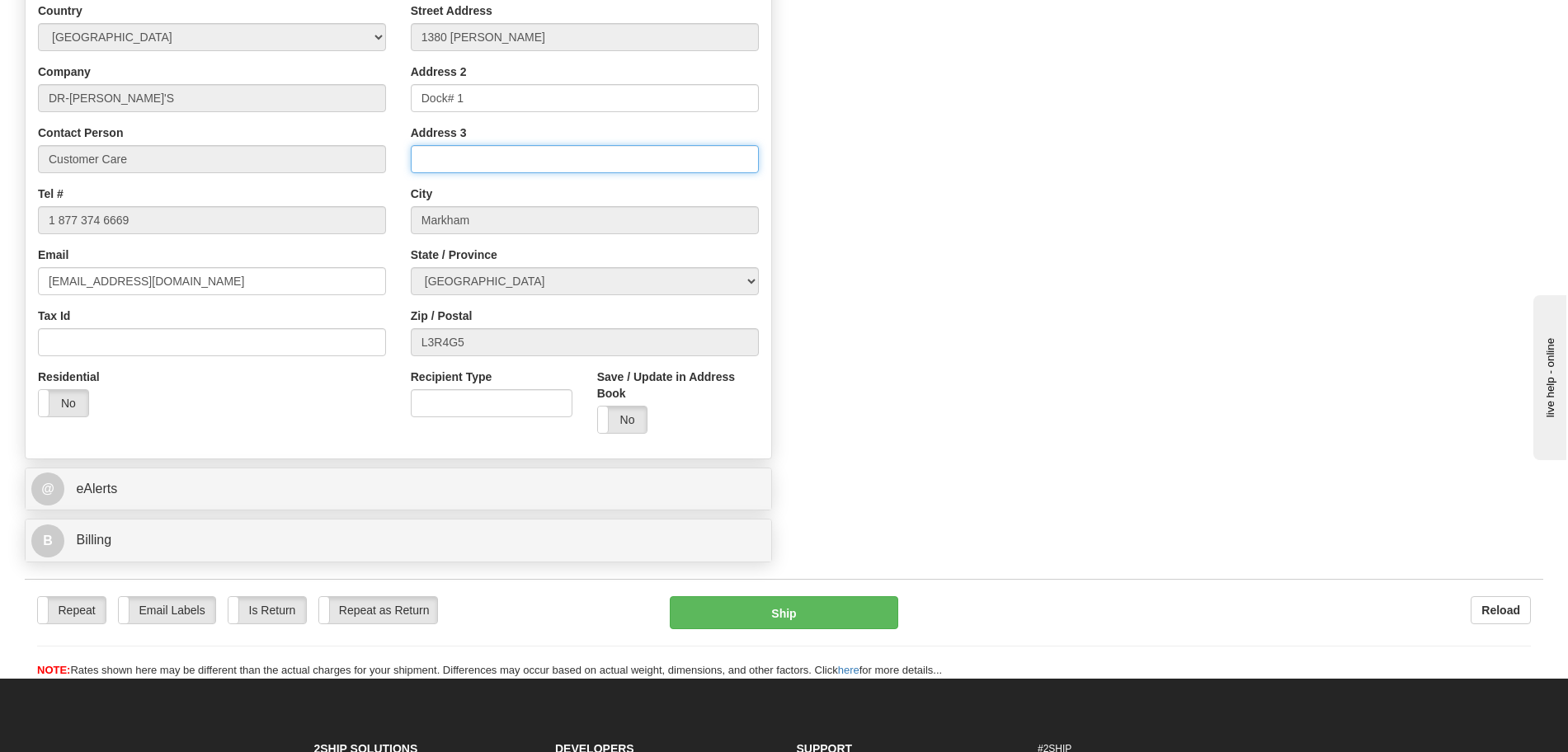
type input "0.00"
click at [455, 157] on input "Address 3" at bounding box center [584, 158] width 348 height 28
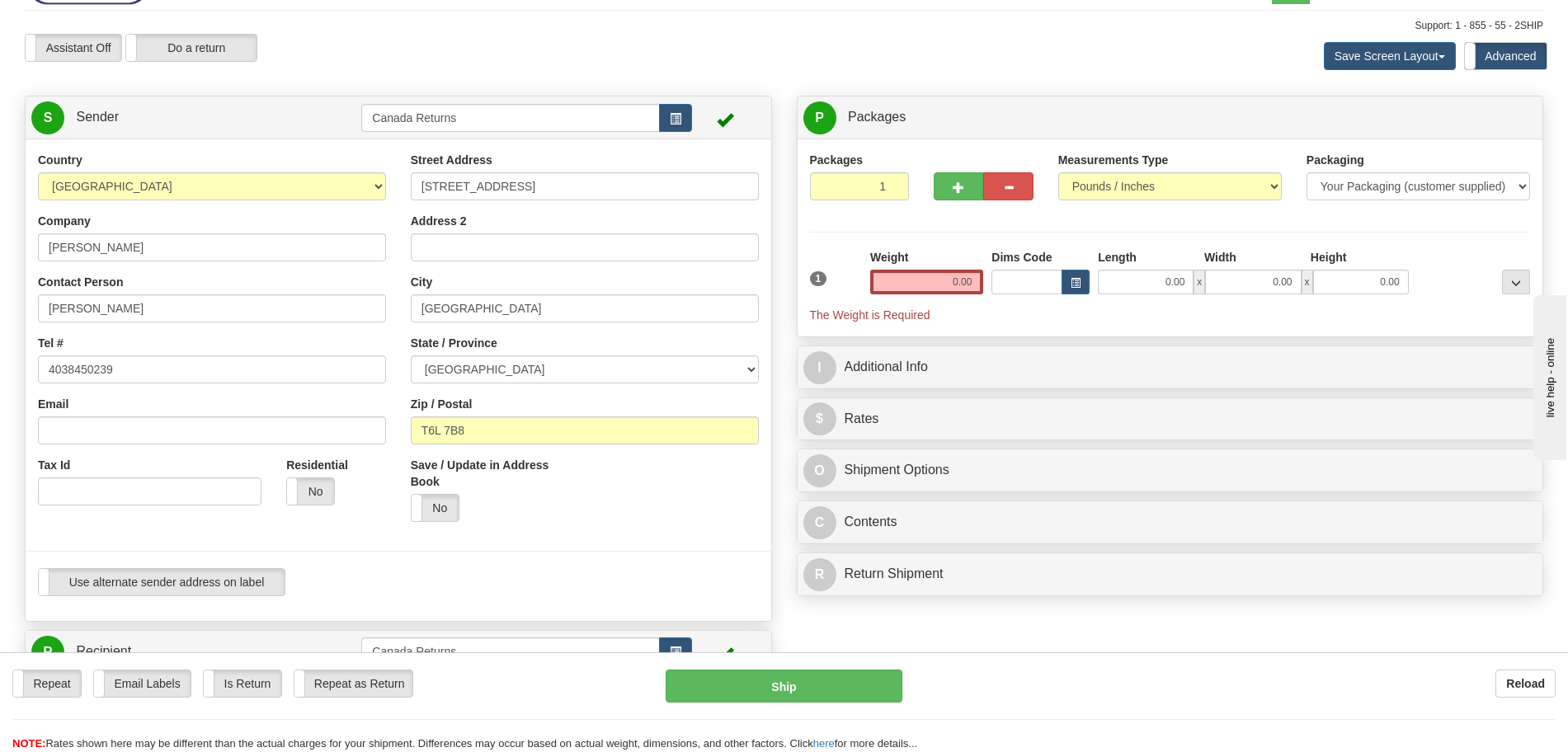
scroll to position [0, 0]
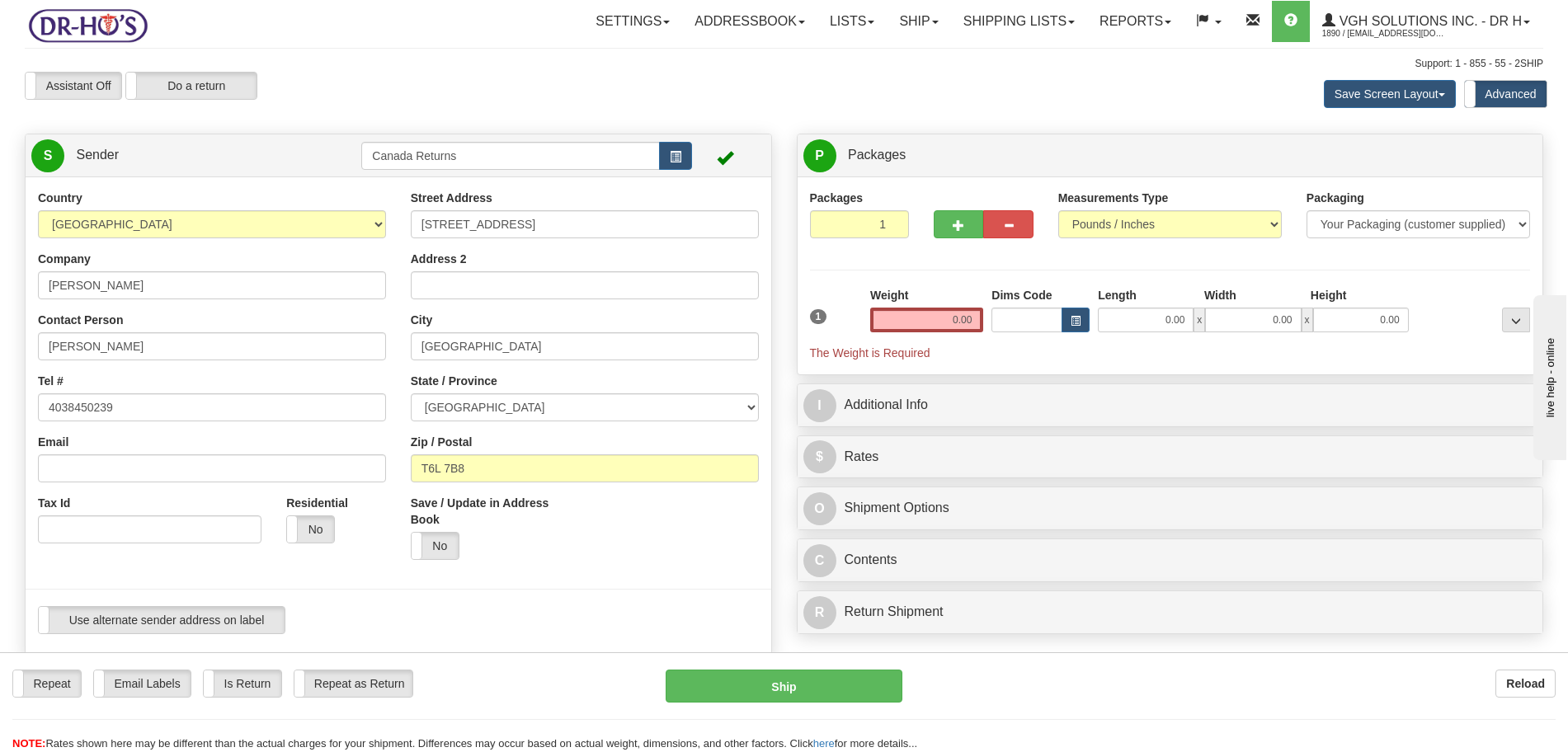
type input "ATTN: PRAV/[PERSON_NAME]"
click at [973, 320] on input "0.00" at bounding box center [927, 319] width 113 height 25
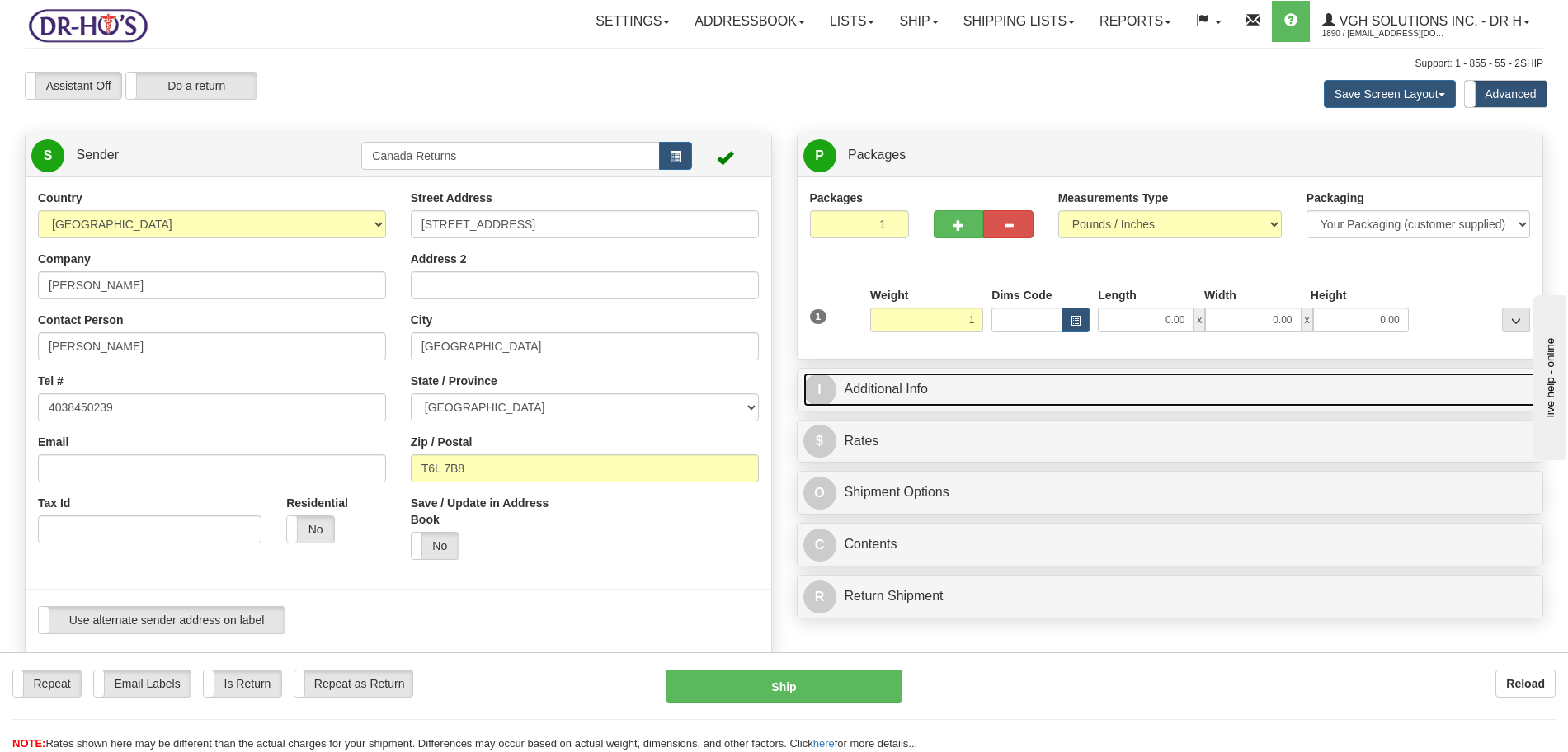
type input "1.00"
click at [960, 388] on link "I Additional Info" at bounding box center [1170, 390] width 734 height 34
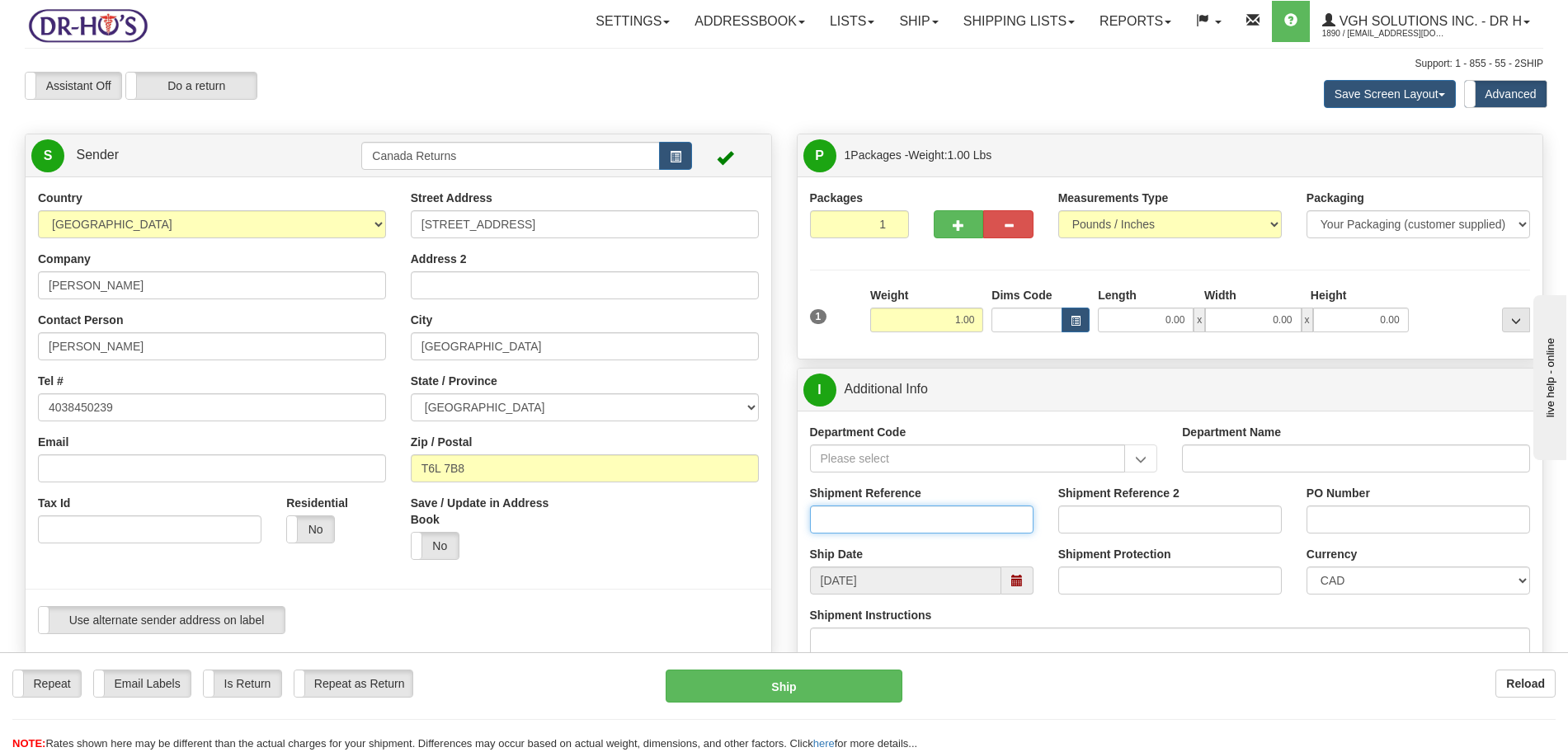
click at [976, 517] on input "Shipment Reference" at bounding box center [922, 520] width 223 height 28
paste input "1209352"
click at [1014, 576] on span at bounding box center [1017, 581] width 12 height 12
type input "1209352"
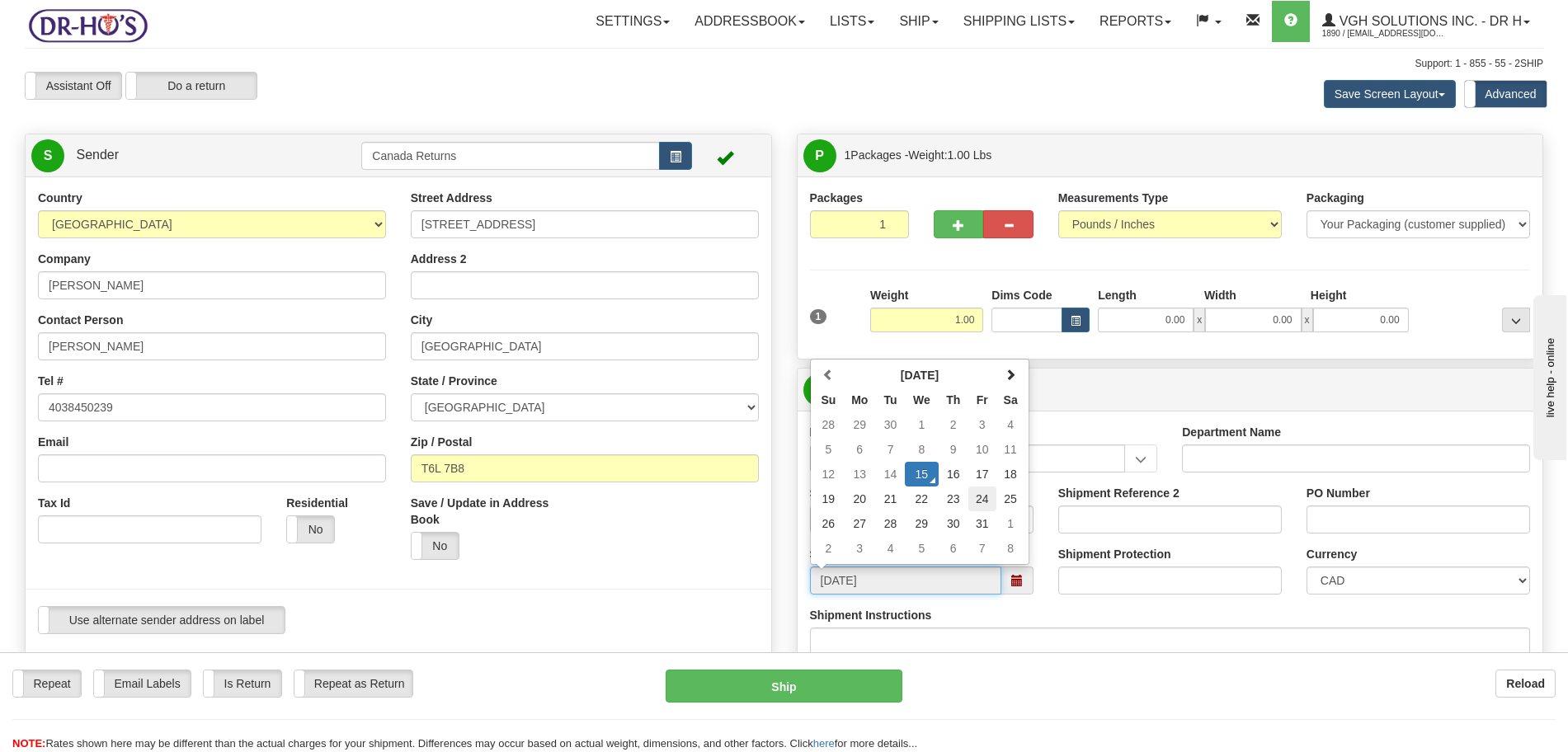
click at [979, 500] on td "24" at bounding box center [982, 498] width 28 height 25
type input "[DATE]"
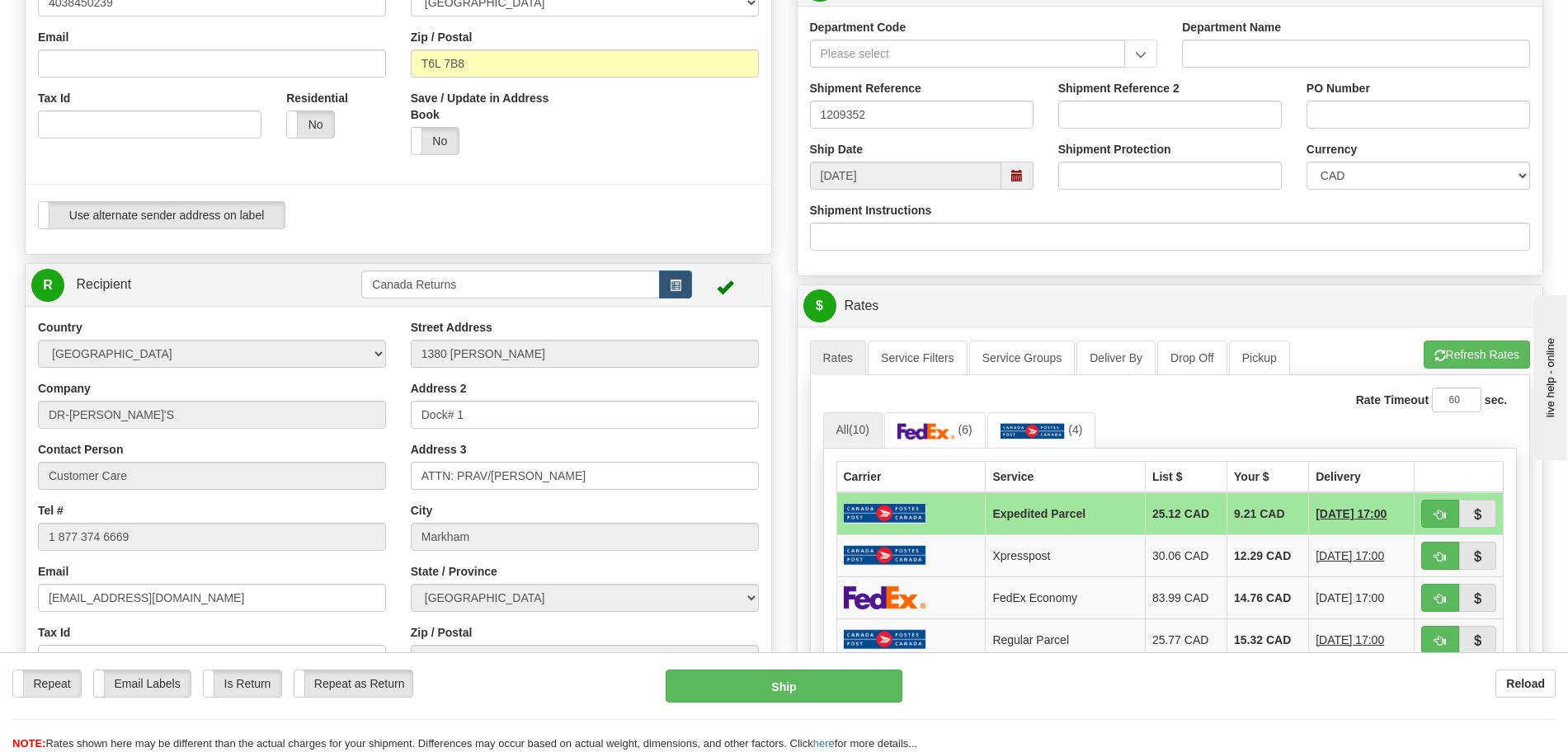
scroll to position [412, 0]
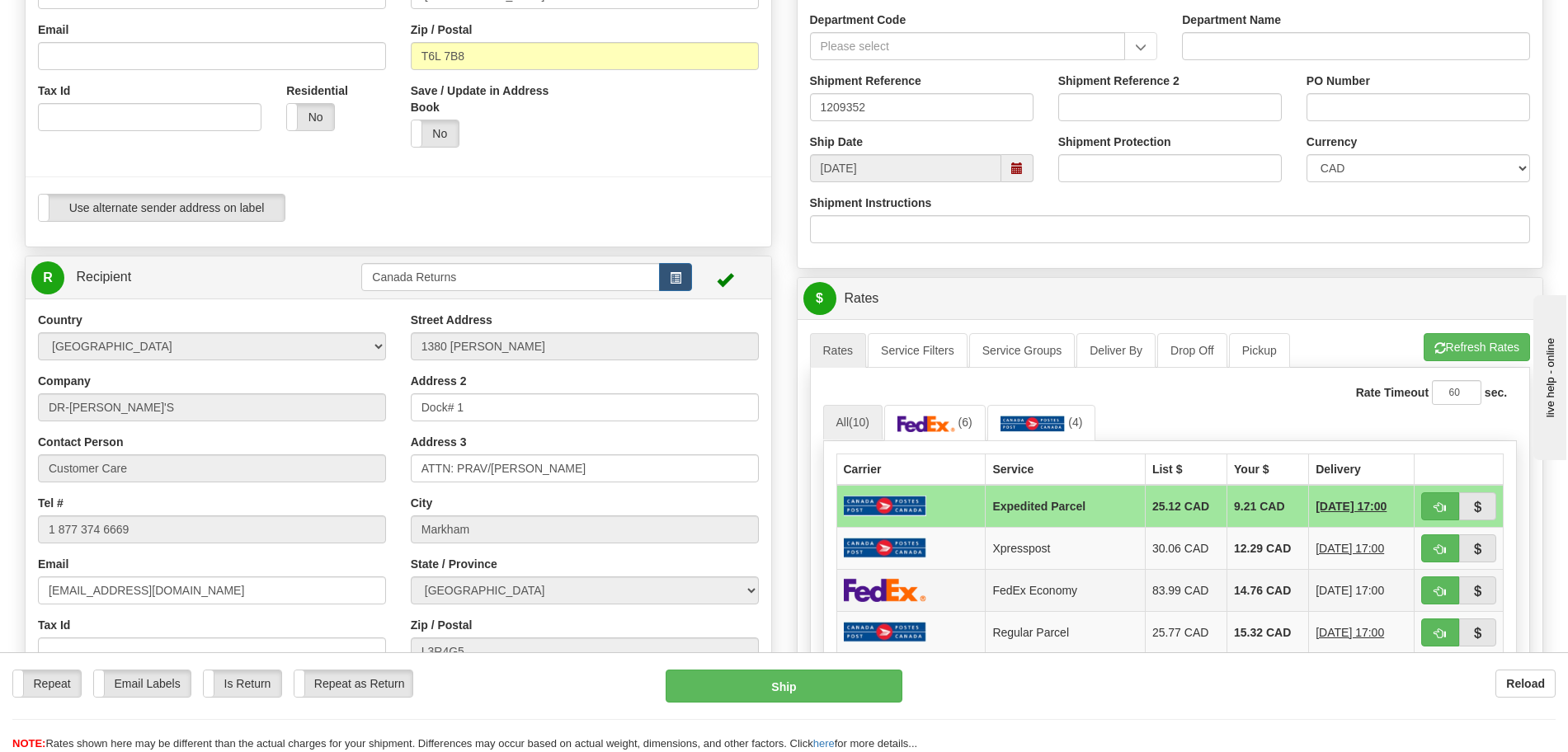
click at [1072, 595] on td "FedEx Economy" at bounding box center [1065, 589] width 159 height 42
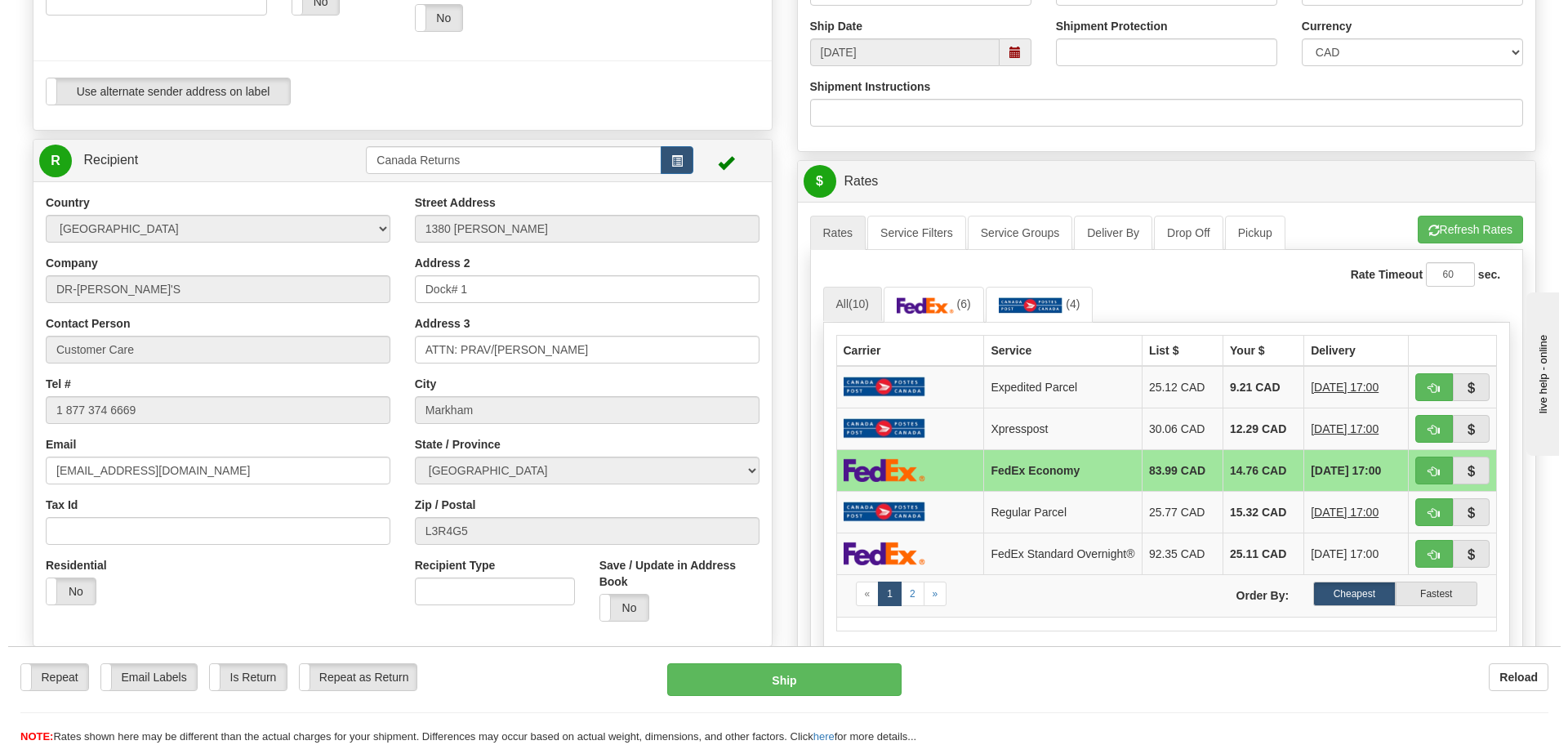
scroll to position [613, 0]
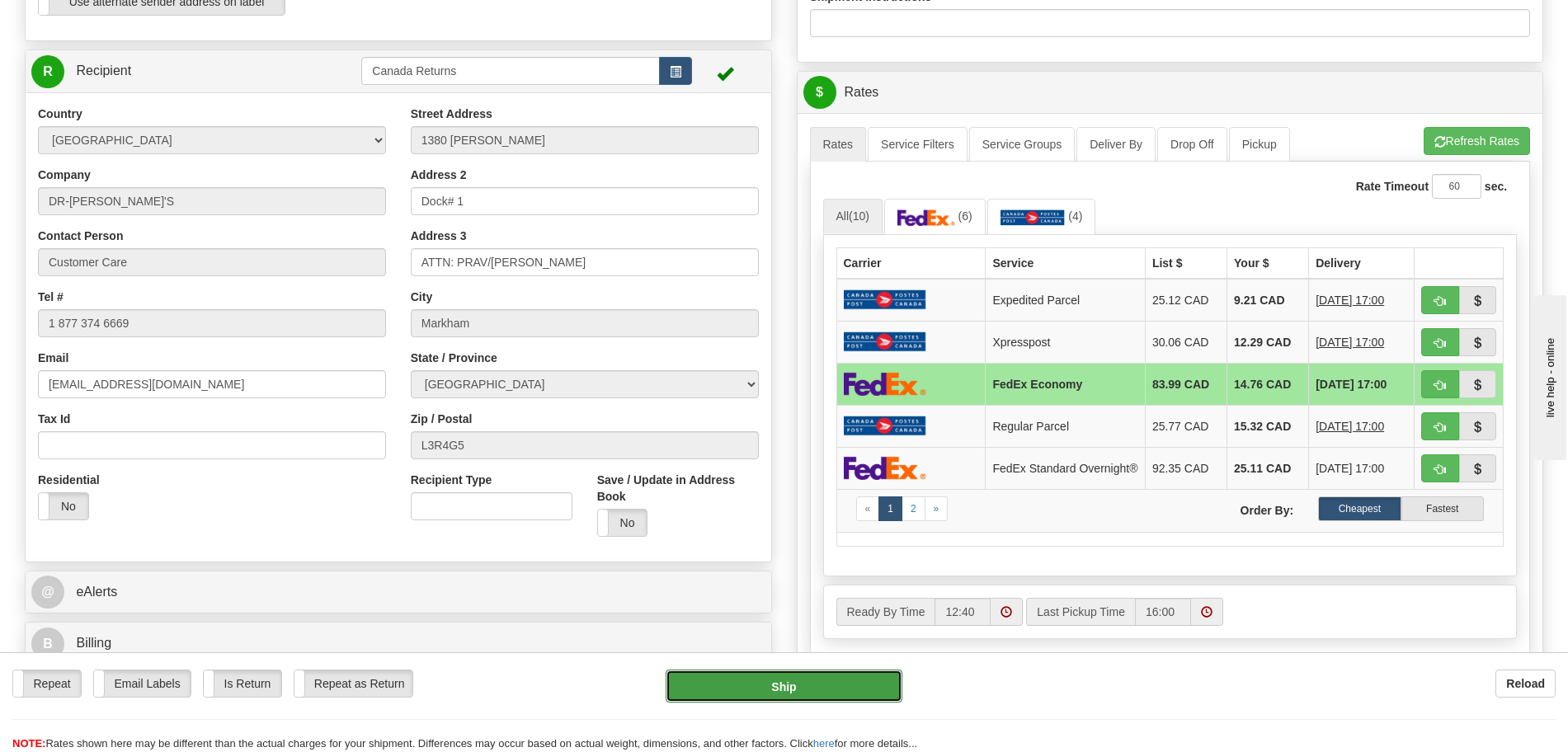
click at [806, 693] on button "Ship" at bounding box center [784, 686] width 237 height 33
type input "20"
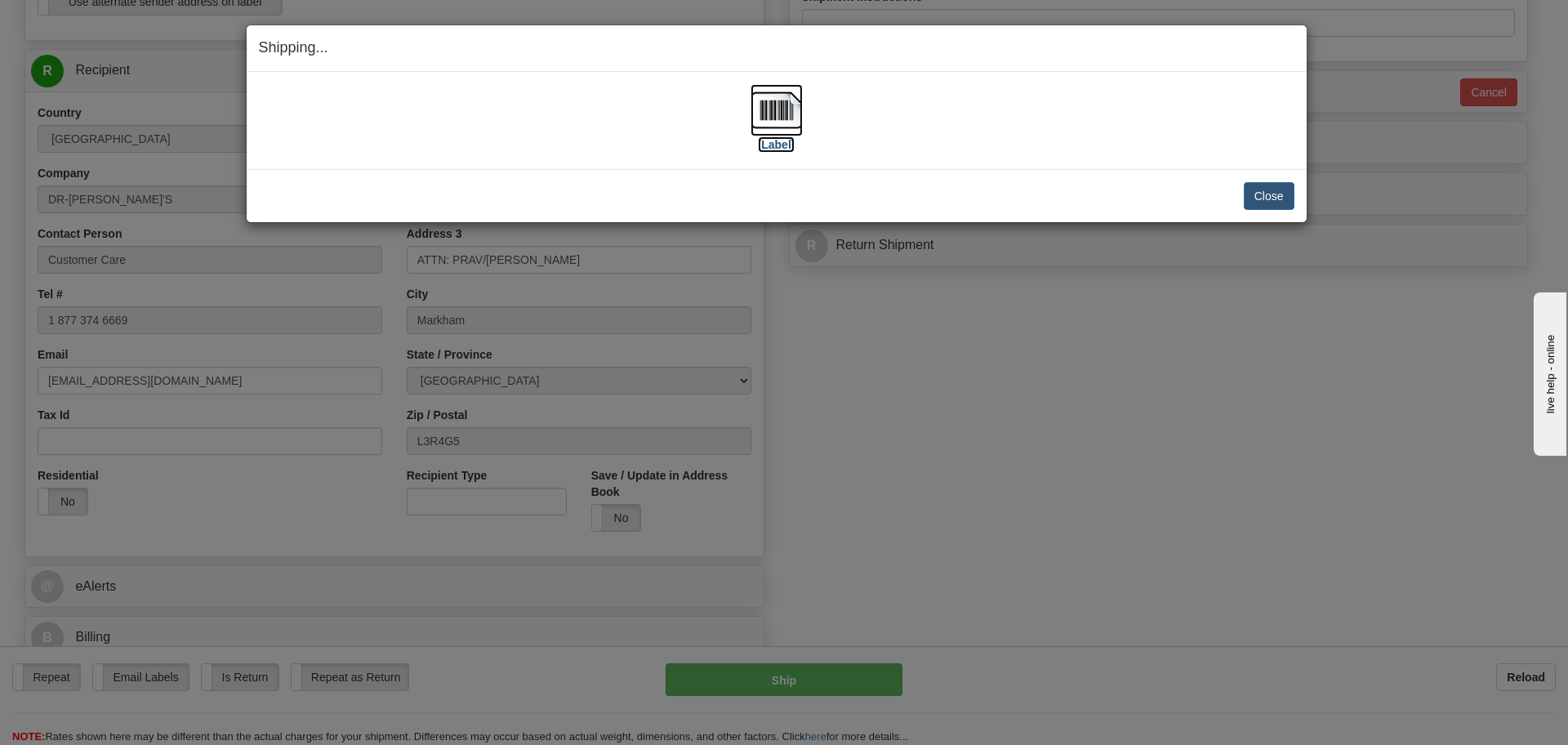
click at [772, 145] on label "[Label]" at bounding box center [777, 144] width 38 height 16
